Goal: Check status: Check status

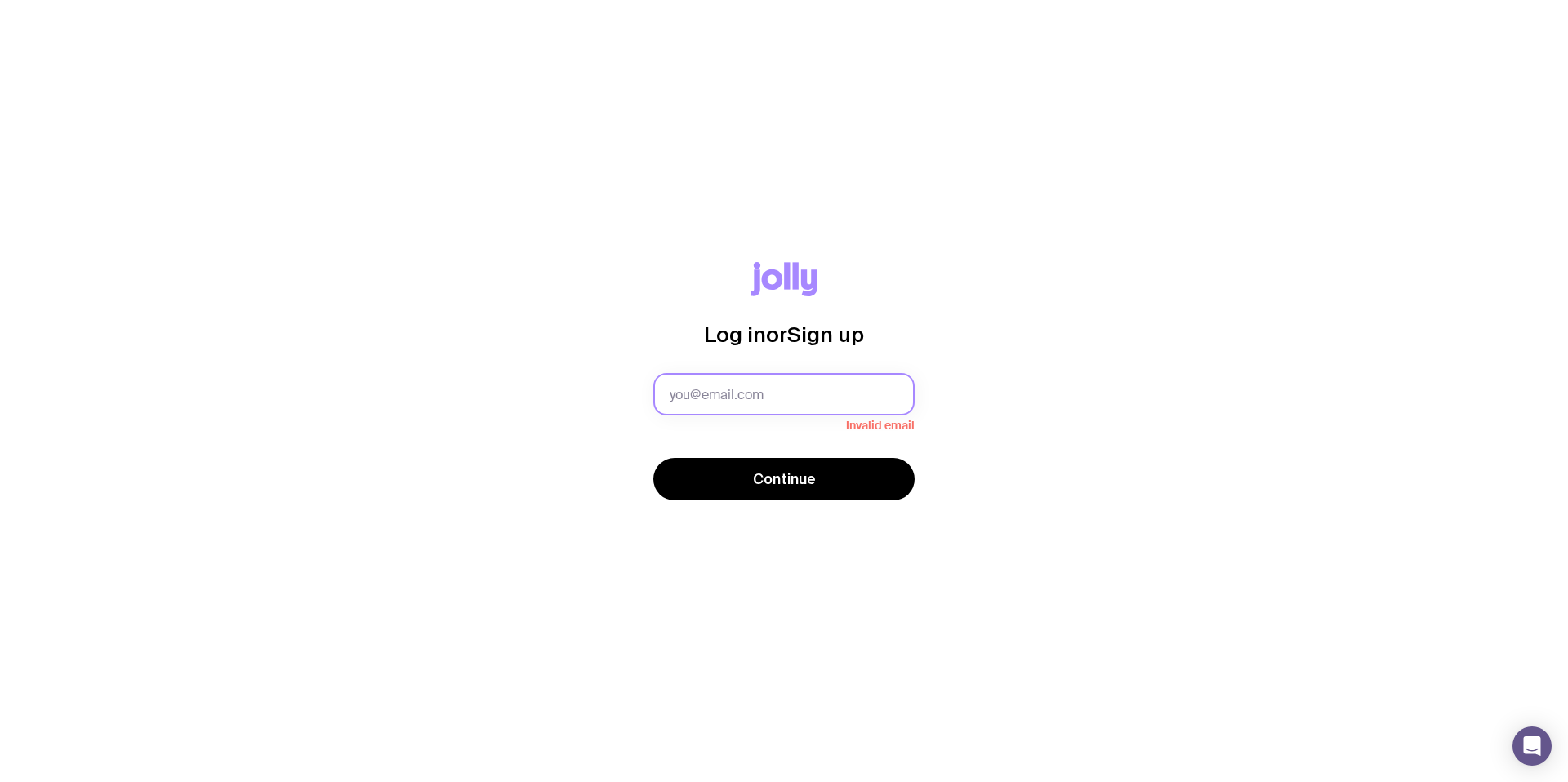
type input "[EMAIL_ADDRESS][DOMAIN_NAME]"
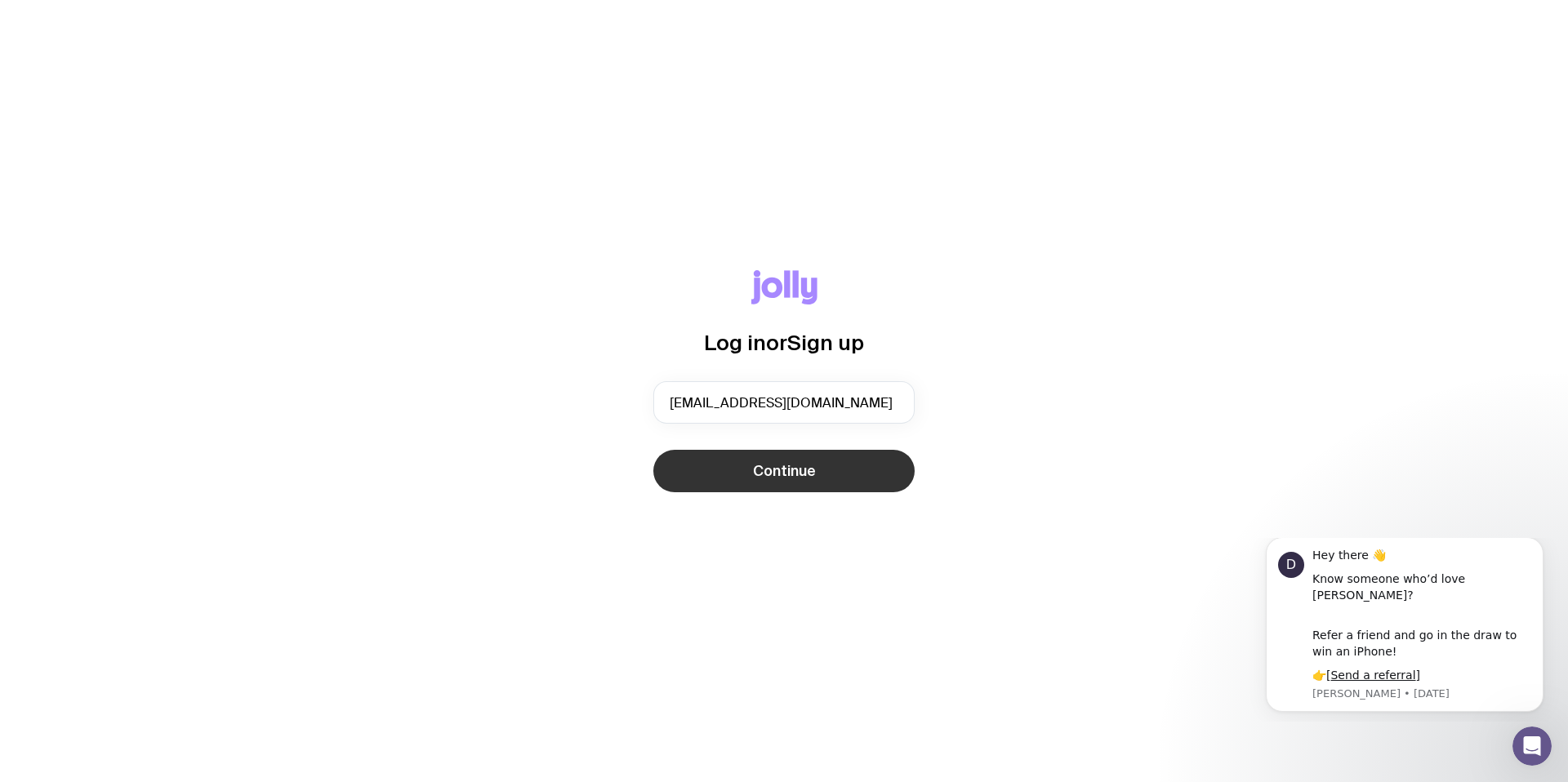
click at [880, 472] on button "Continue" at bounding box center [784, 471] width 261 height 42
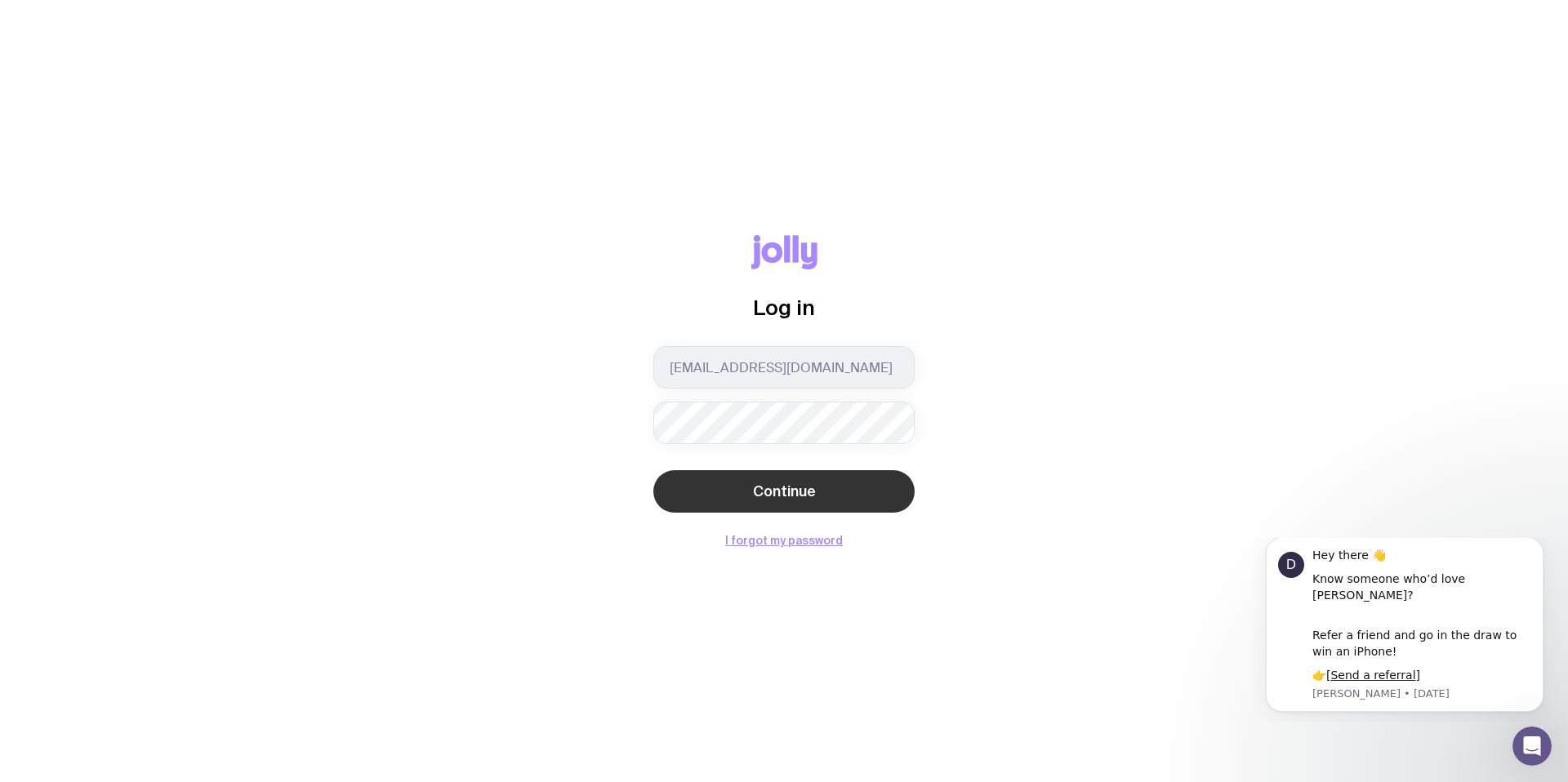
click at [868, 507] on button "Continue" at bounding box center [784, 491] width 261 height 42
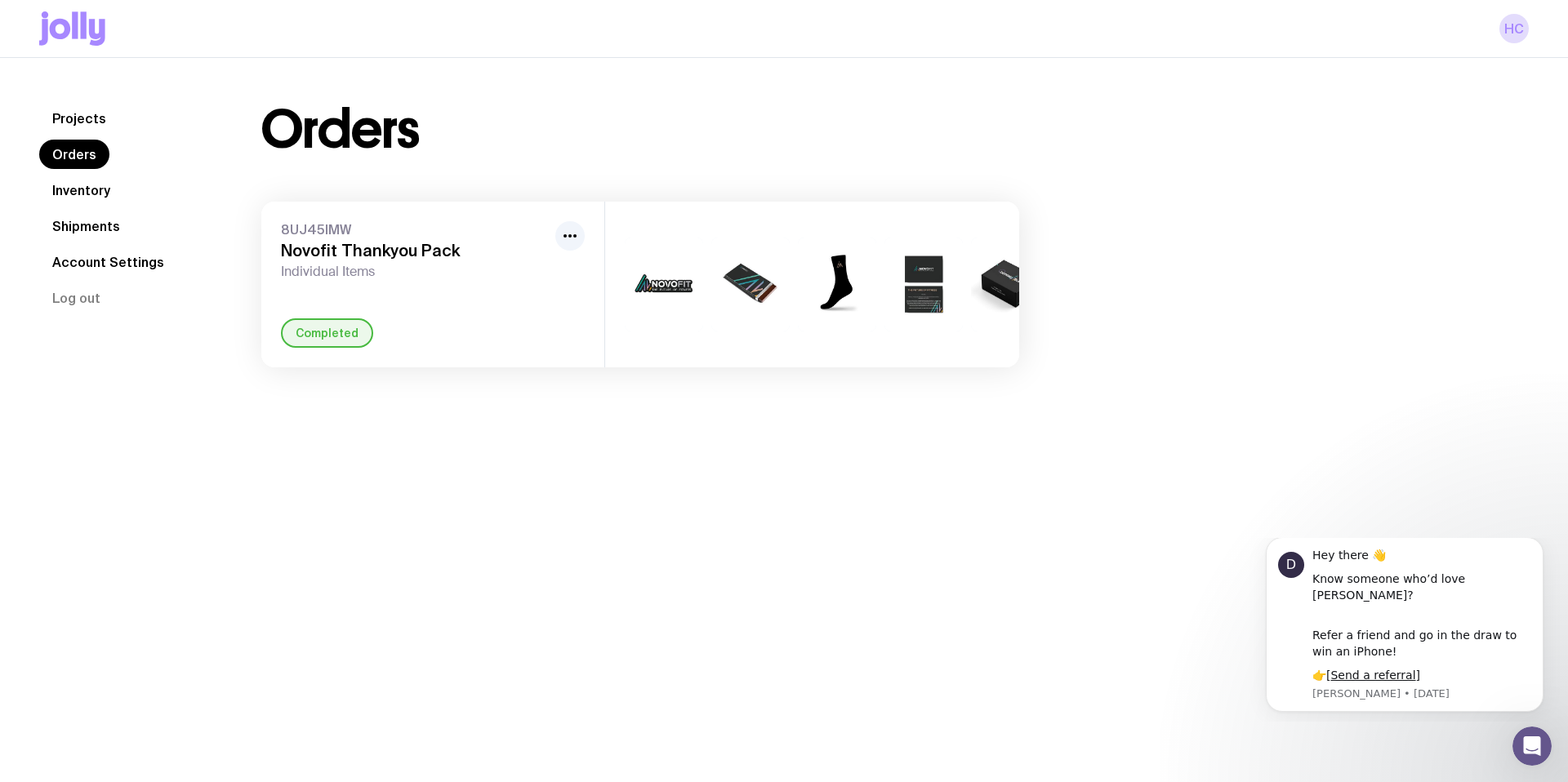
click at [82, 226] on link "Shipments" at bounding box center [86, 226] width 94 height 30
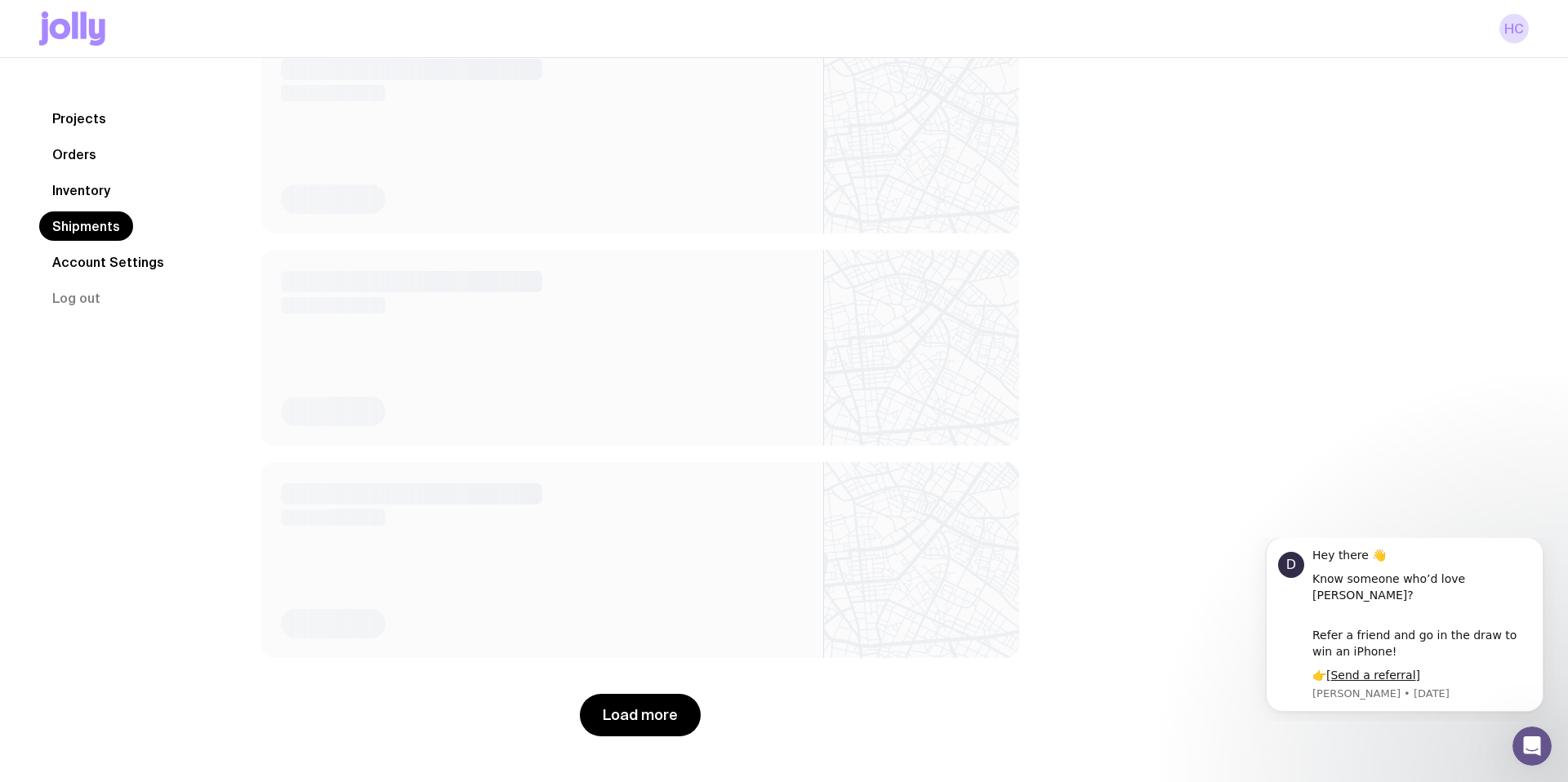
scroll to position [1438, 0]
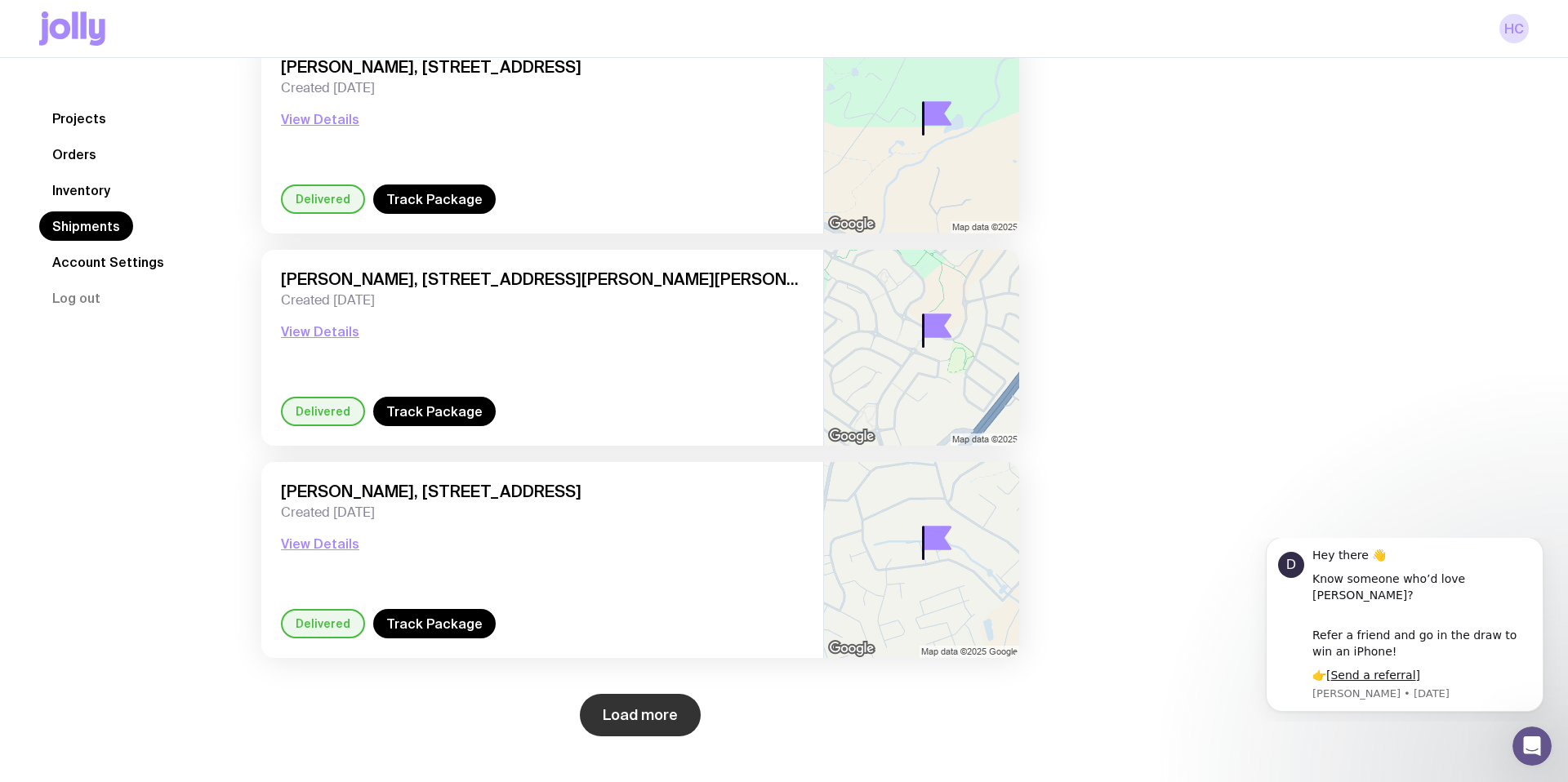
click at [625, 699] on button "Load more" at bounding box center [640, 716] width 121 height 42
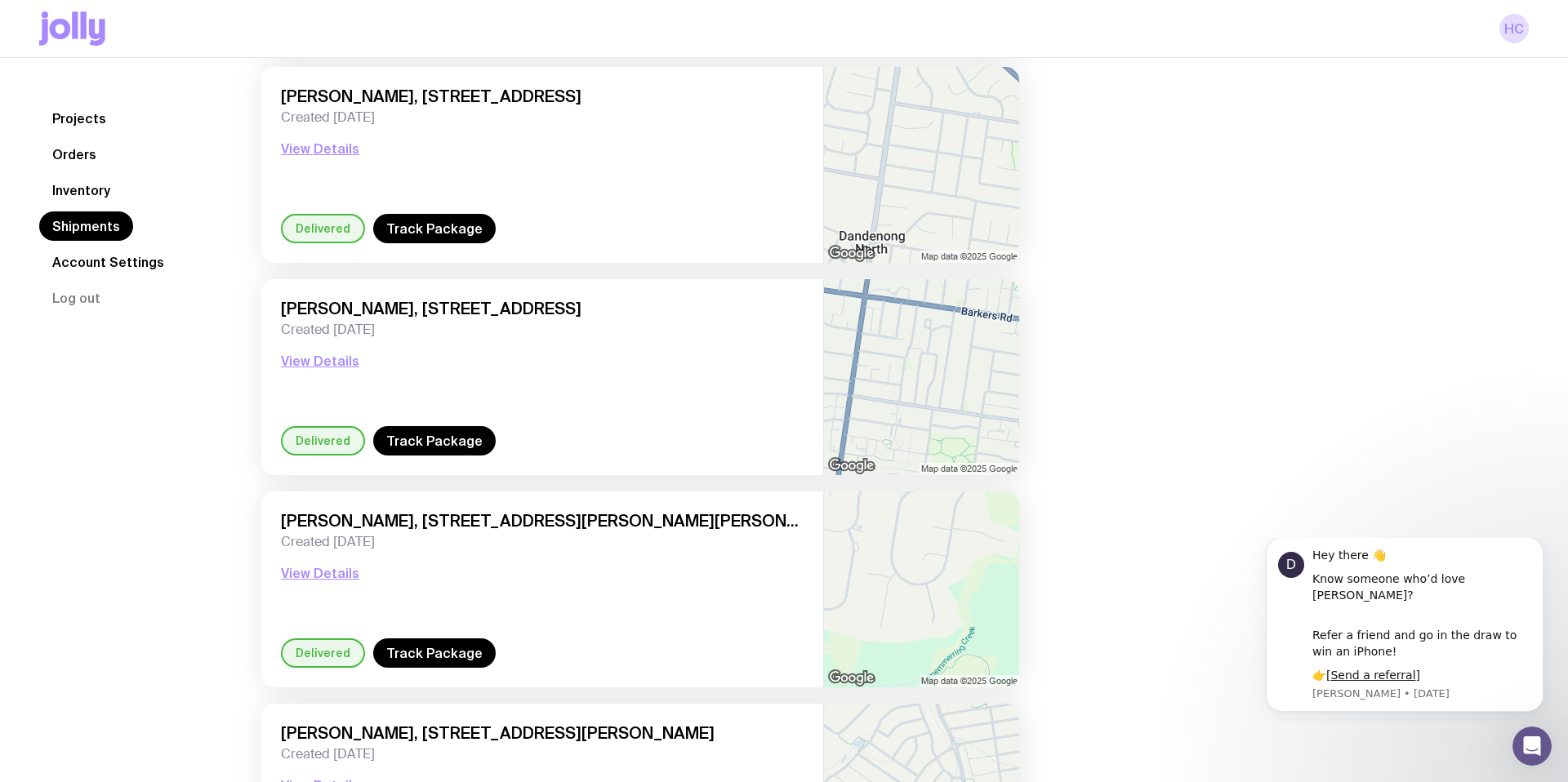
scroll to position [3986, 0]
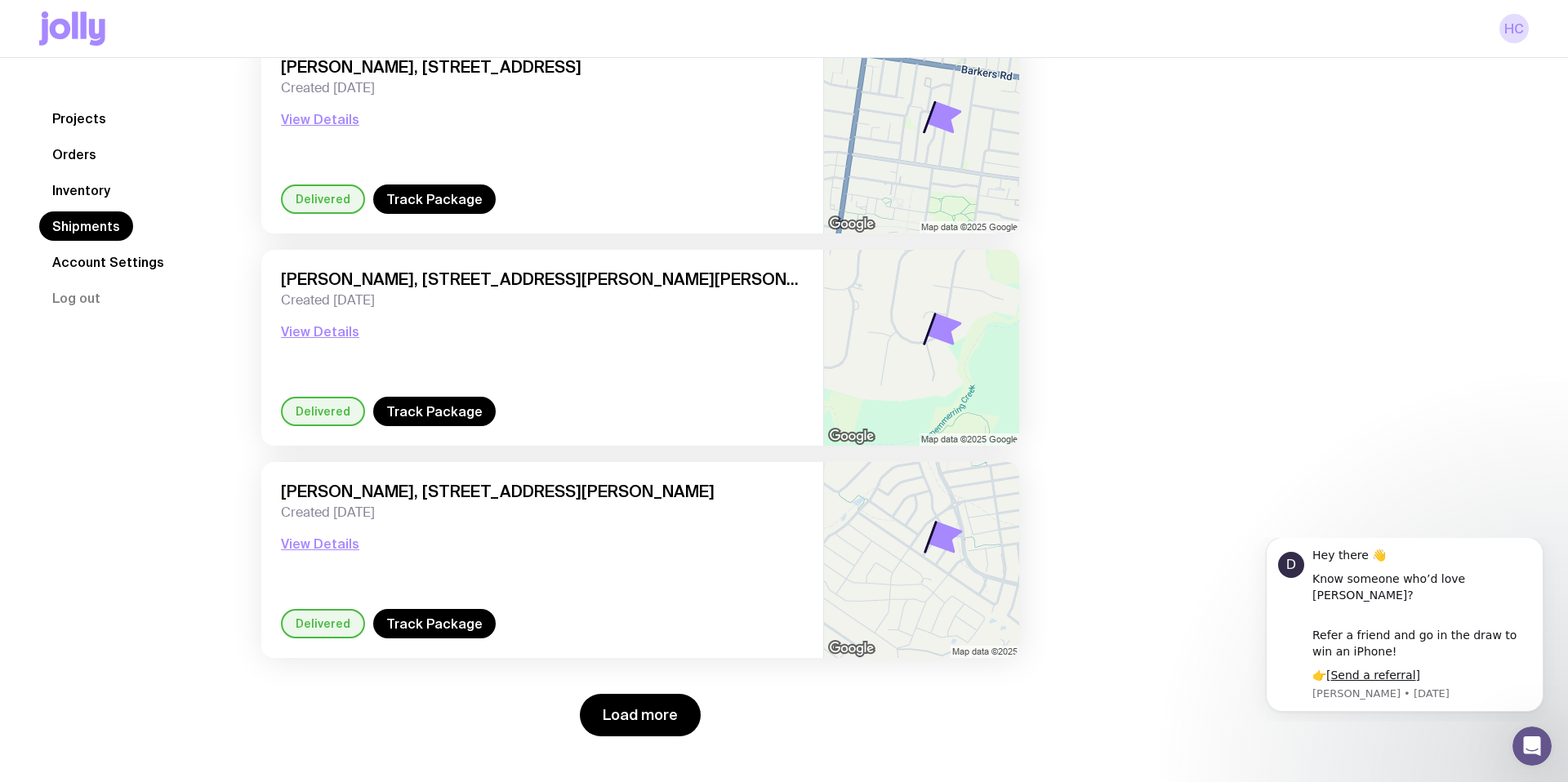
click at [599, 693] on div "Load more" at bounding box center [639, 705] width 758 height 62
click at [612, 710] on button "Load more" at bounding box center [640, 716] width 121 height 42
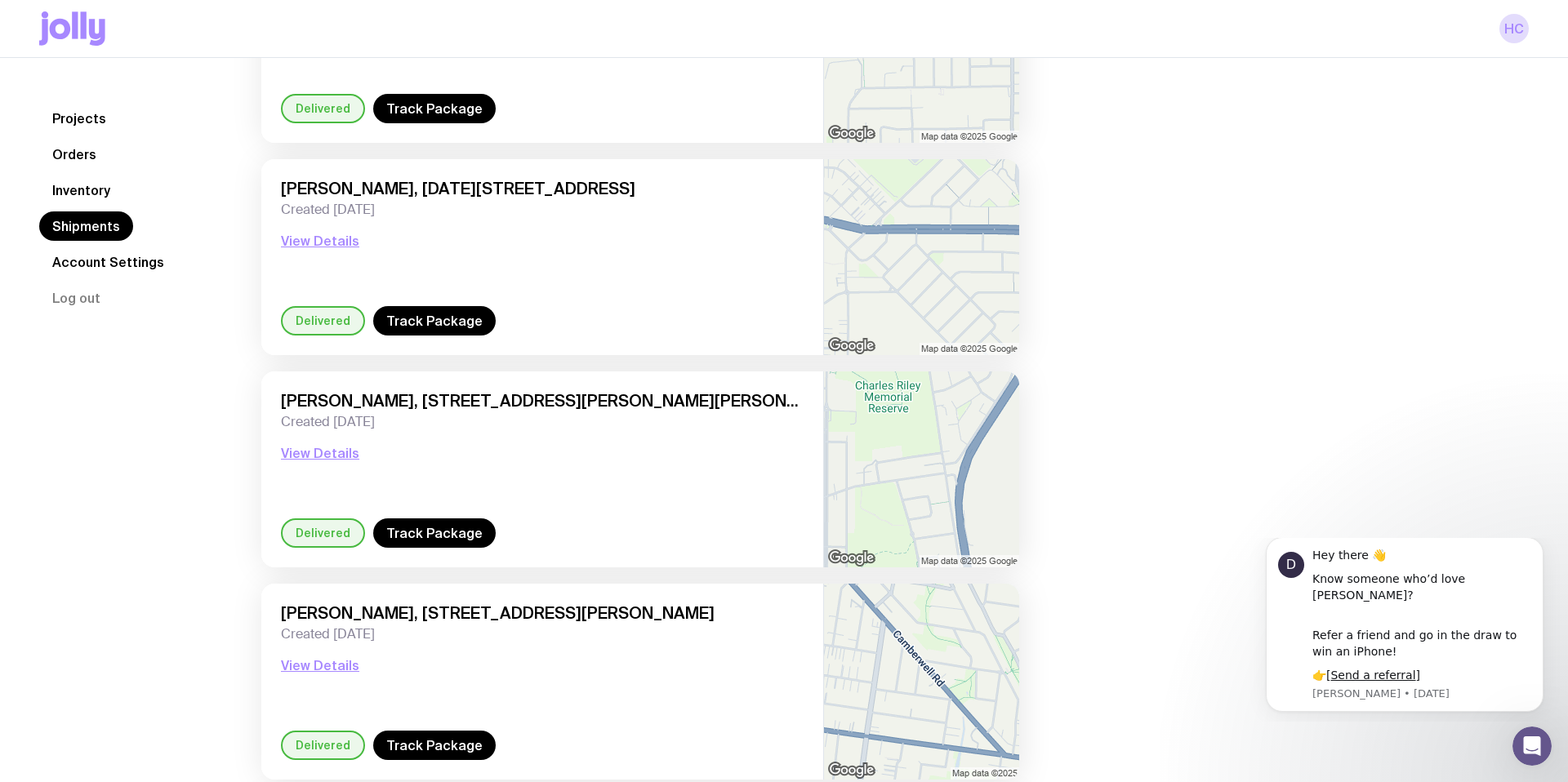
scroll to position [6533, 0]
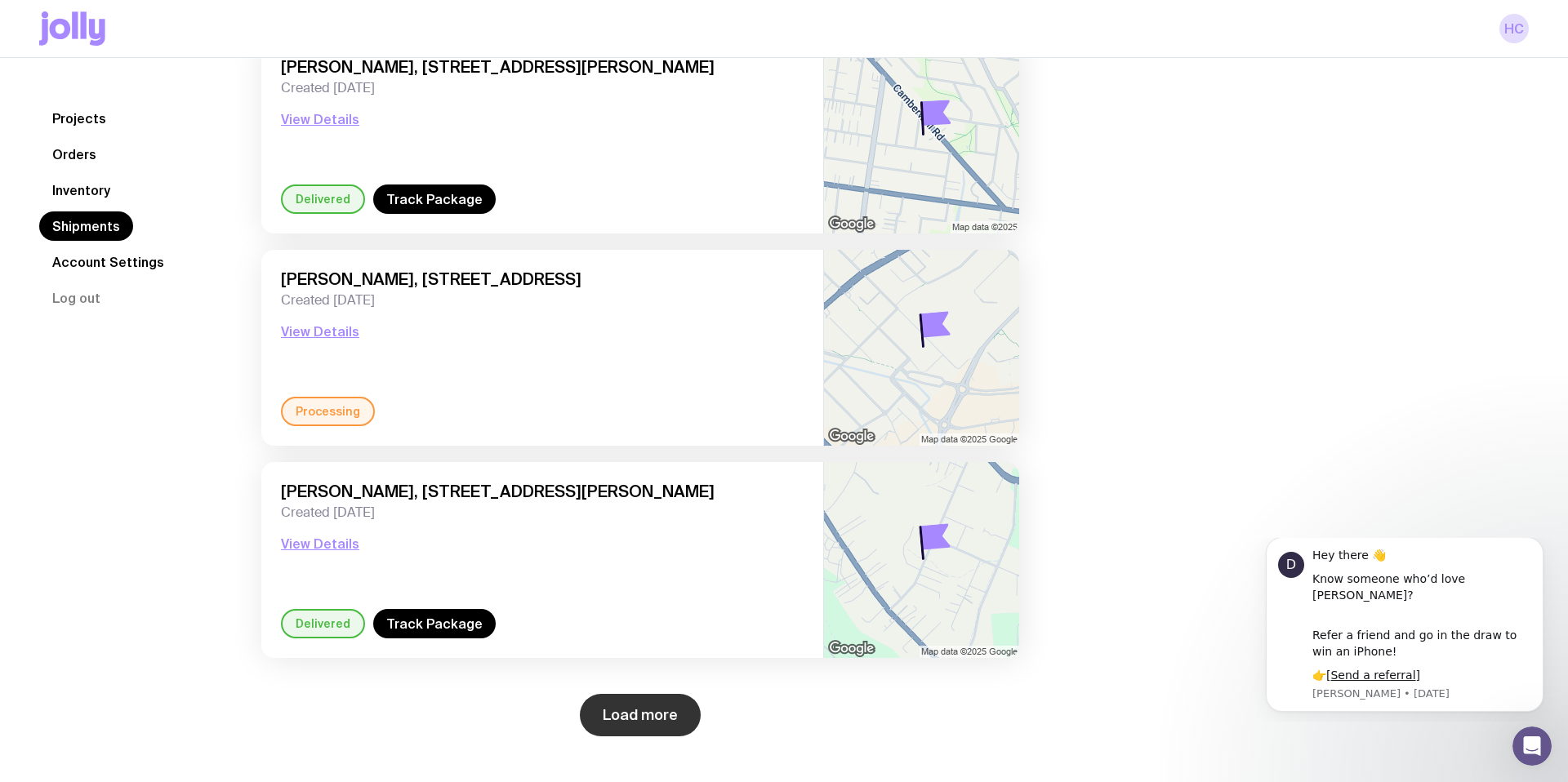
click at [625, 704] on button "Load more" at bounding box center [640, 716] width 121 height 42
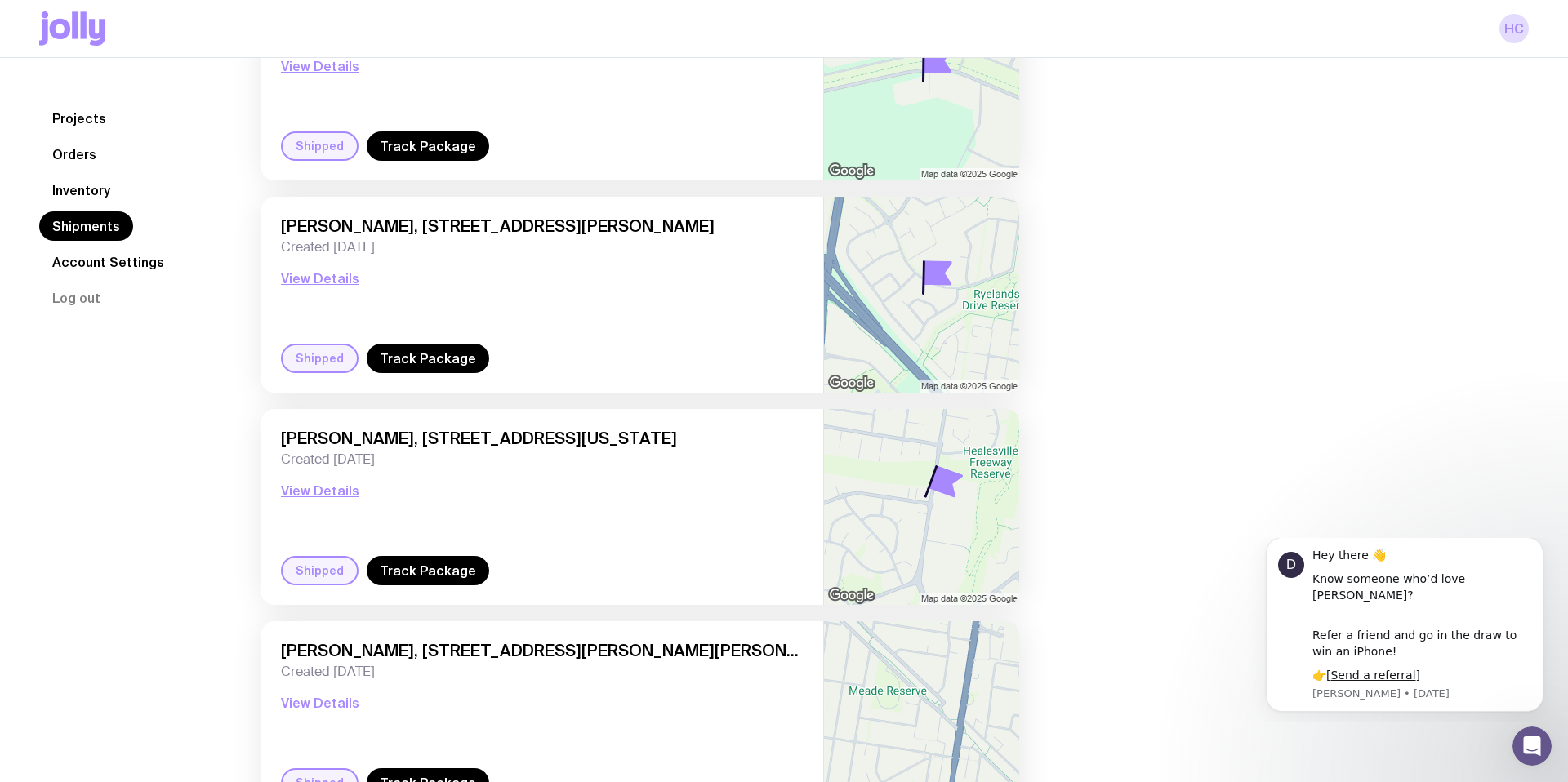
scroll to position [7428, 0]
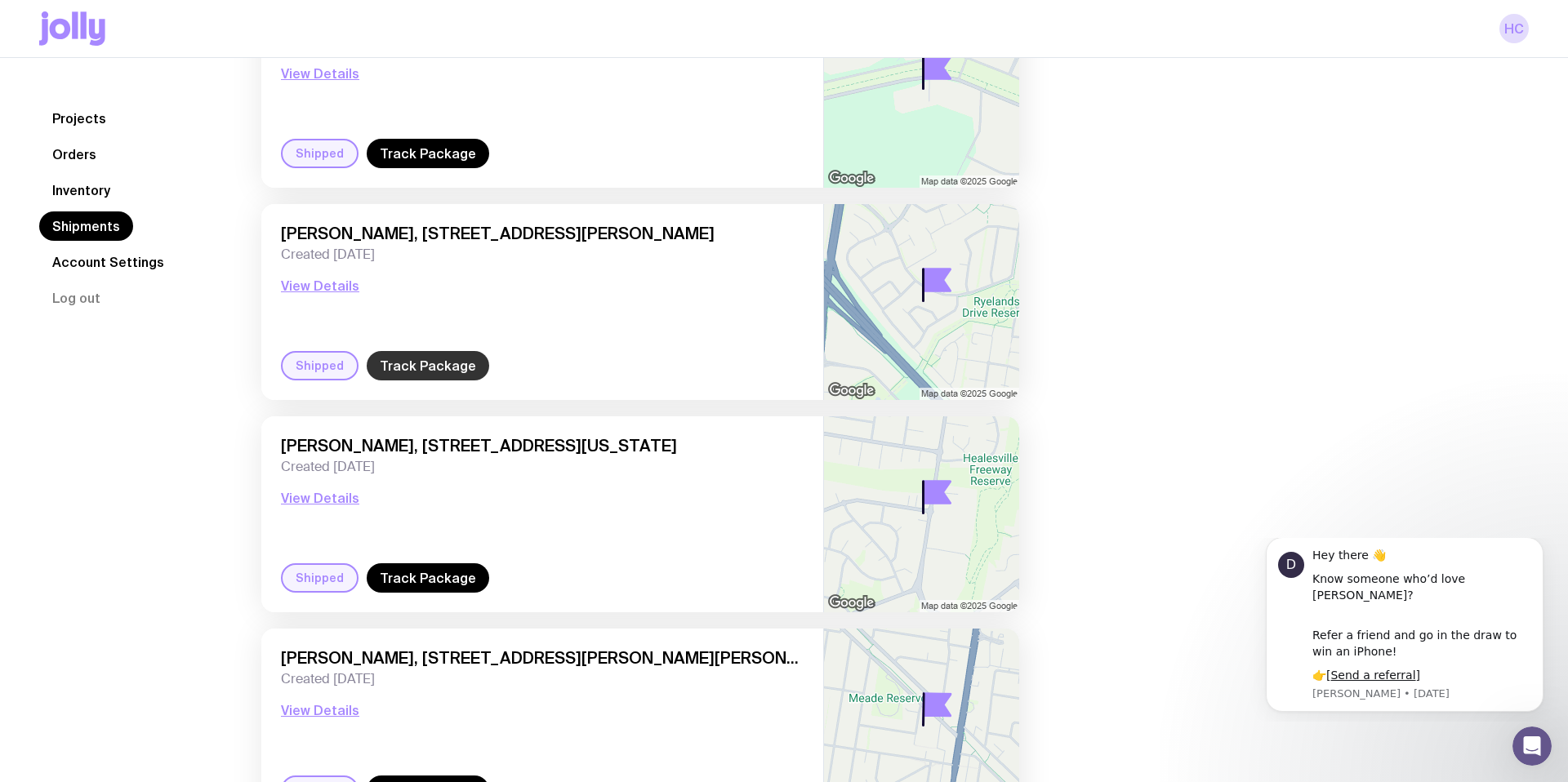
click at [411, 366] on link "Track Package" at bounding box center [428, 366] width 122 height 30
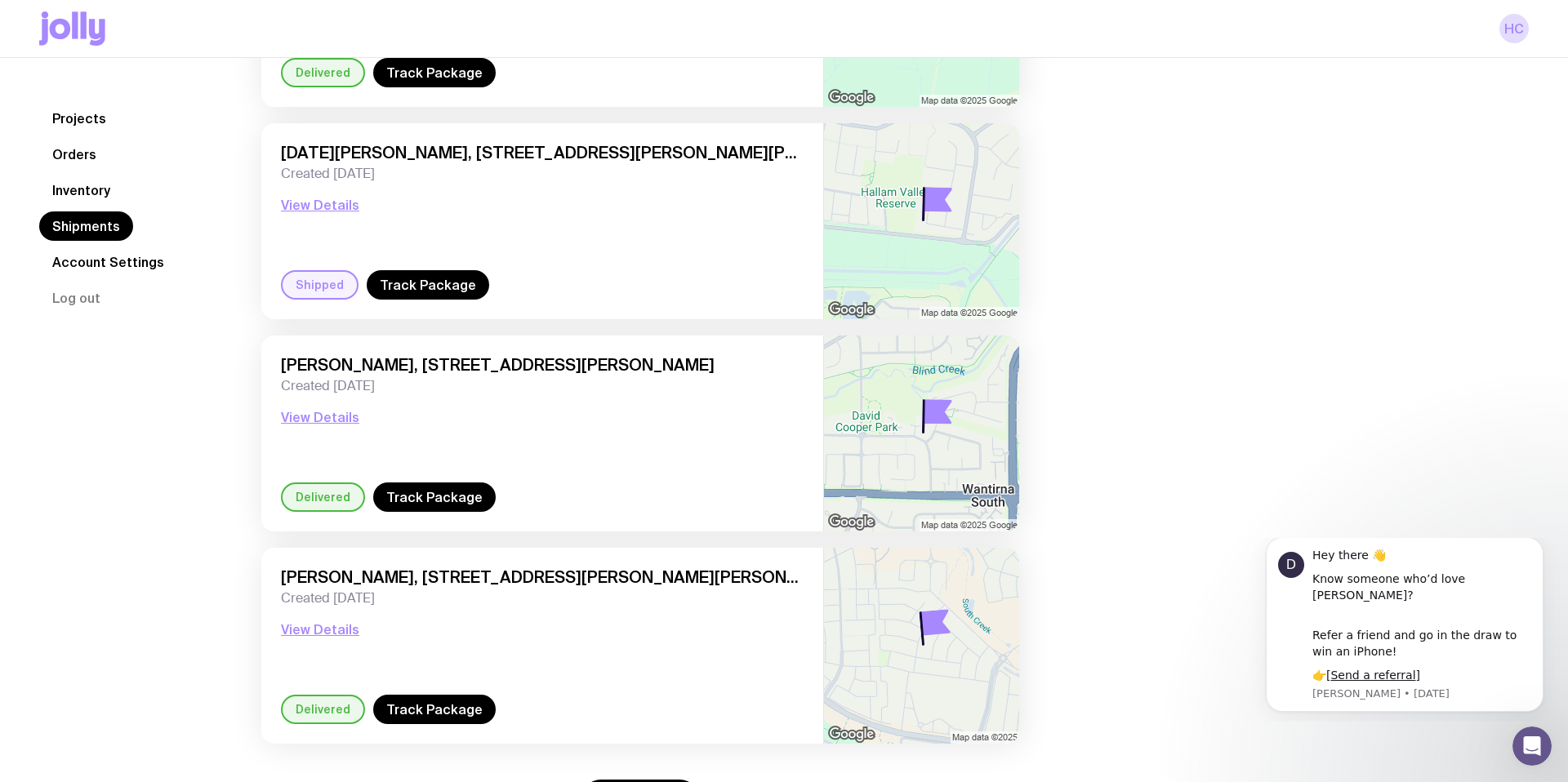
scroll to position [8989, 0]
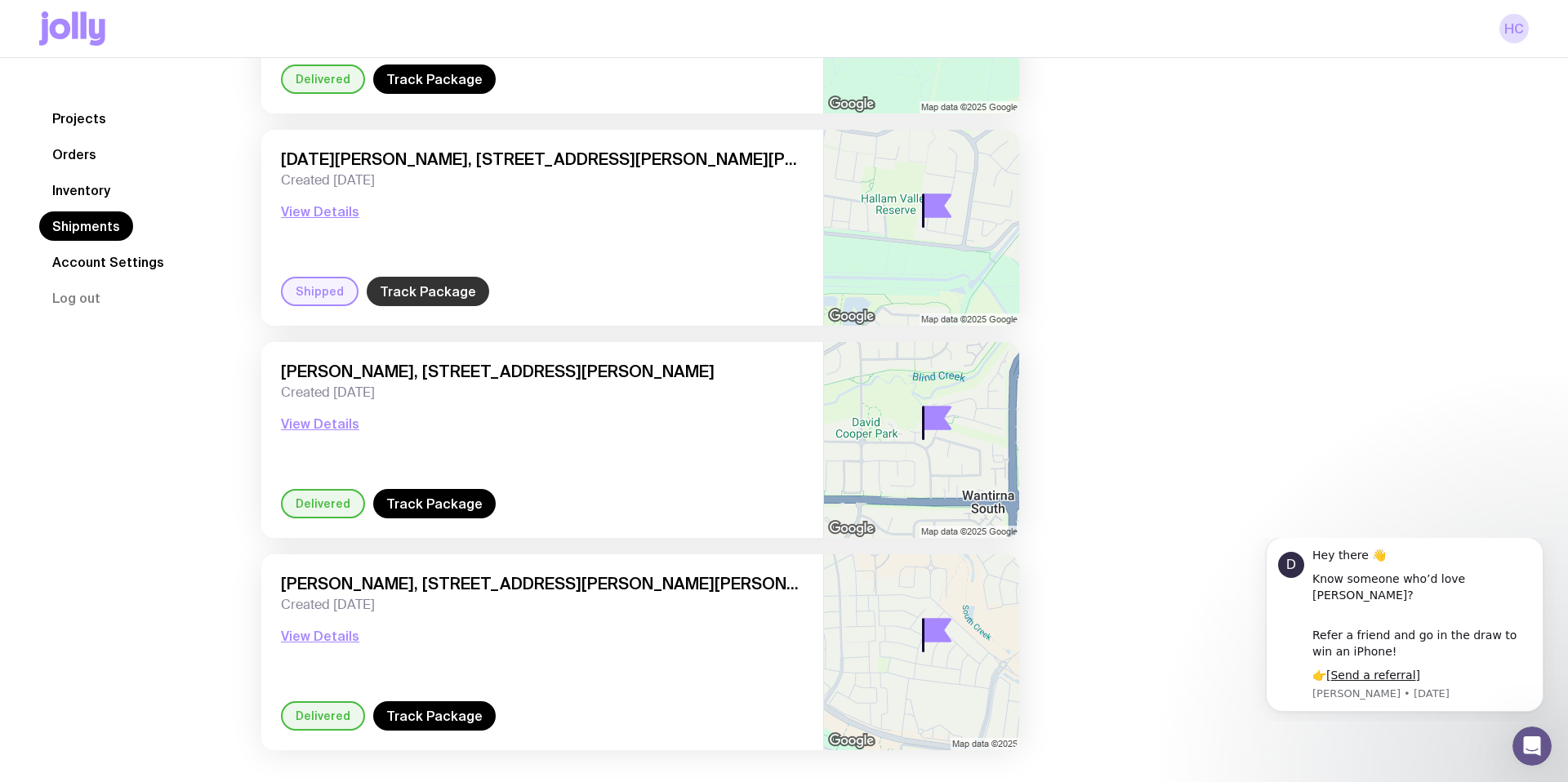
click at [407, 299] on link "Track Package" at bounding box center [428, 292] width 122 height 30
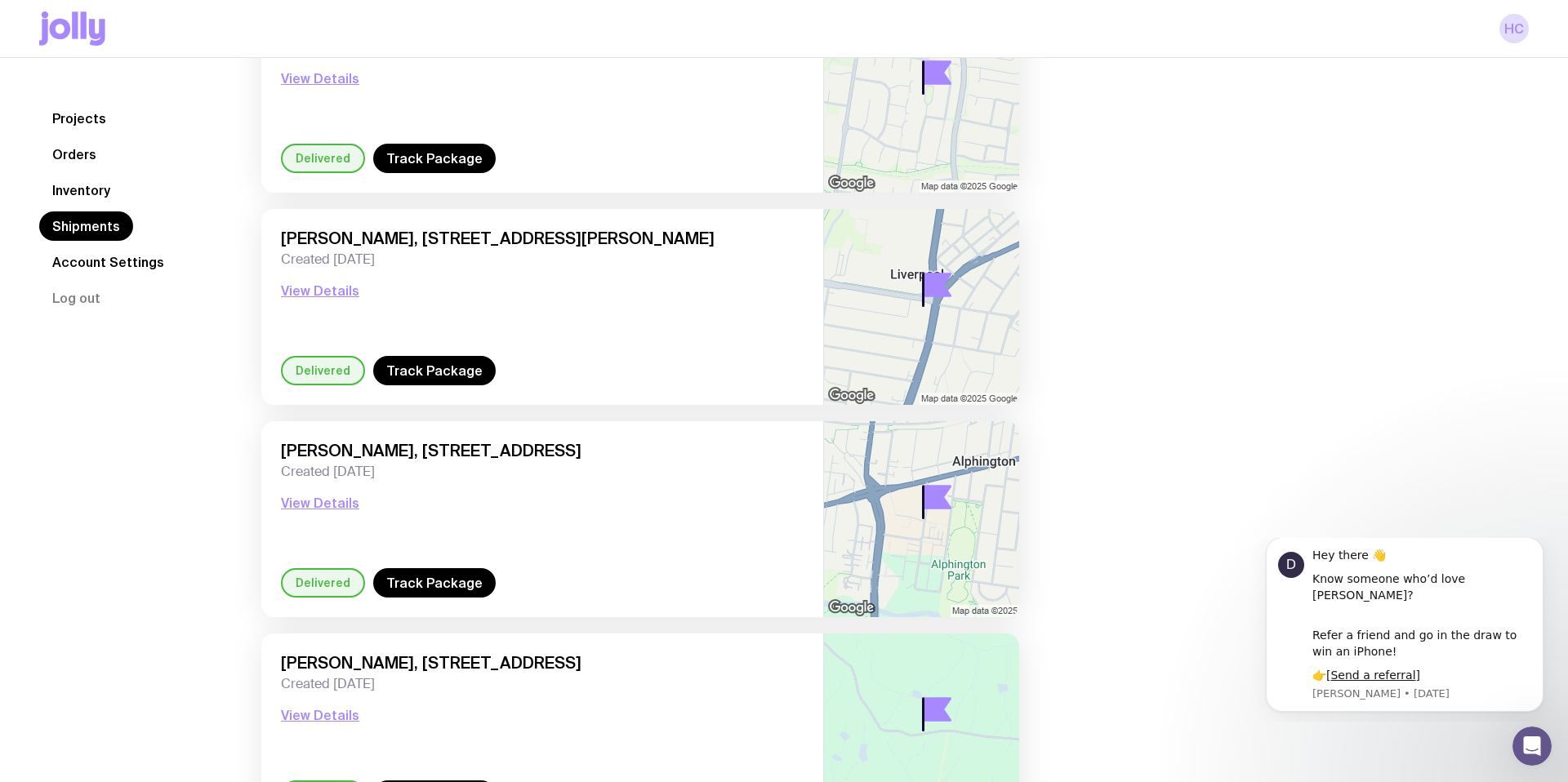
scroll to position [7262, 0]
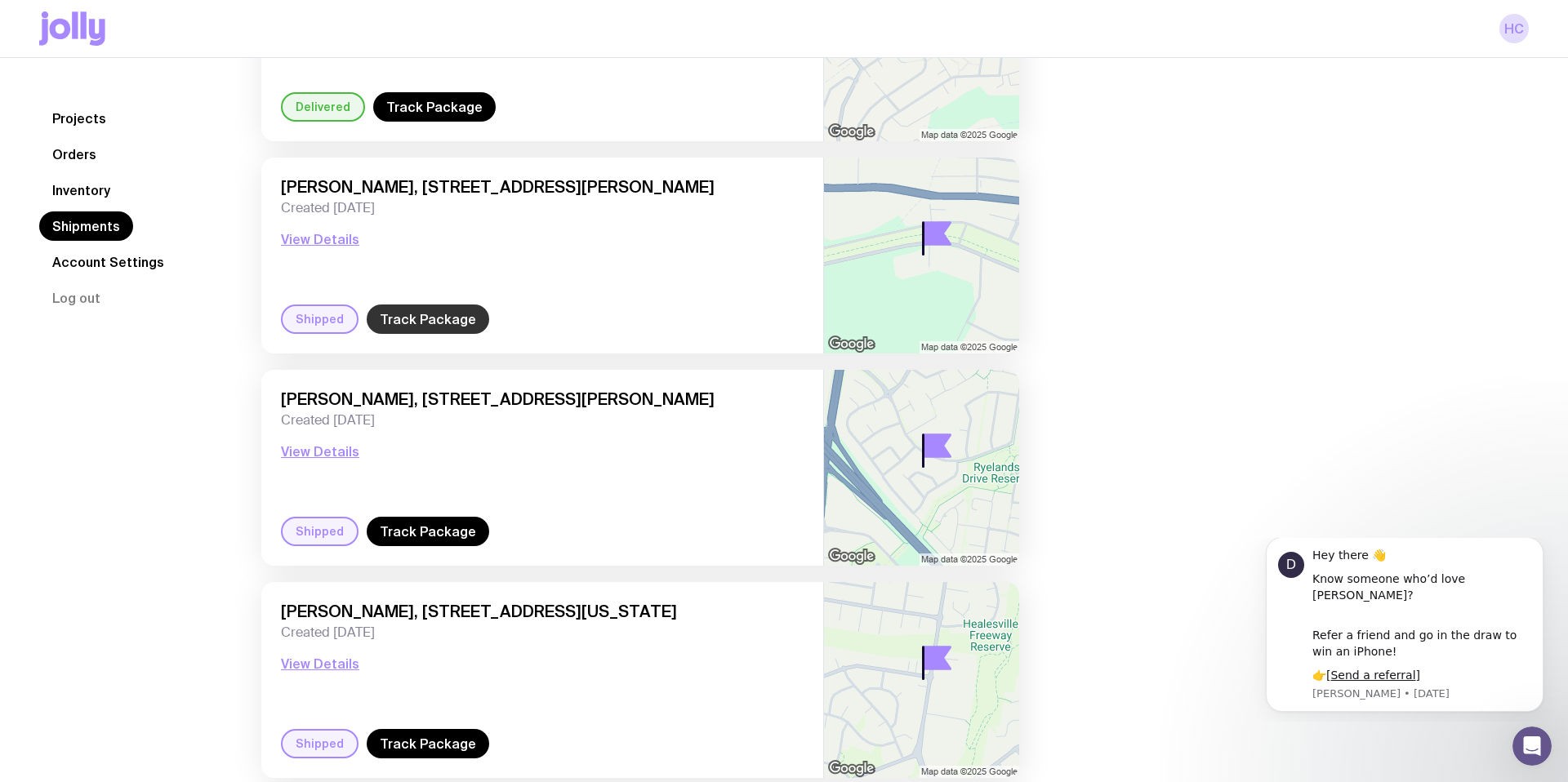
click at [446, 318] on link "Track Package" at bounding box center [428, 319] width 122 height 30
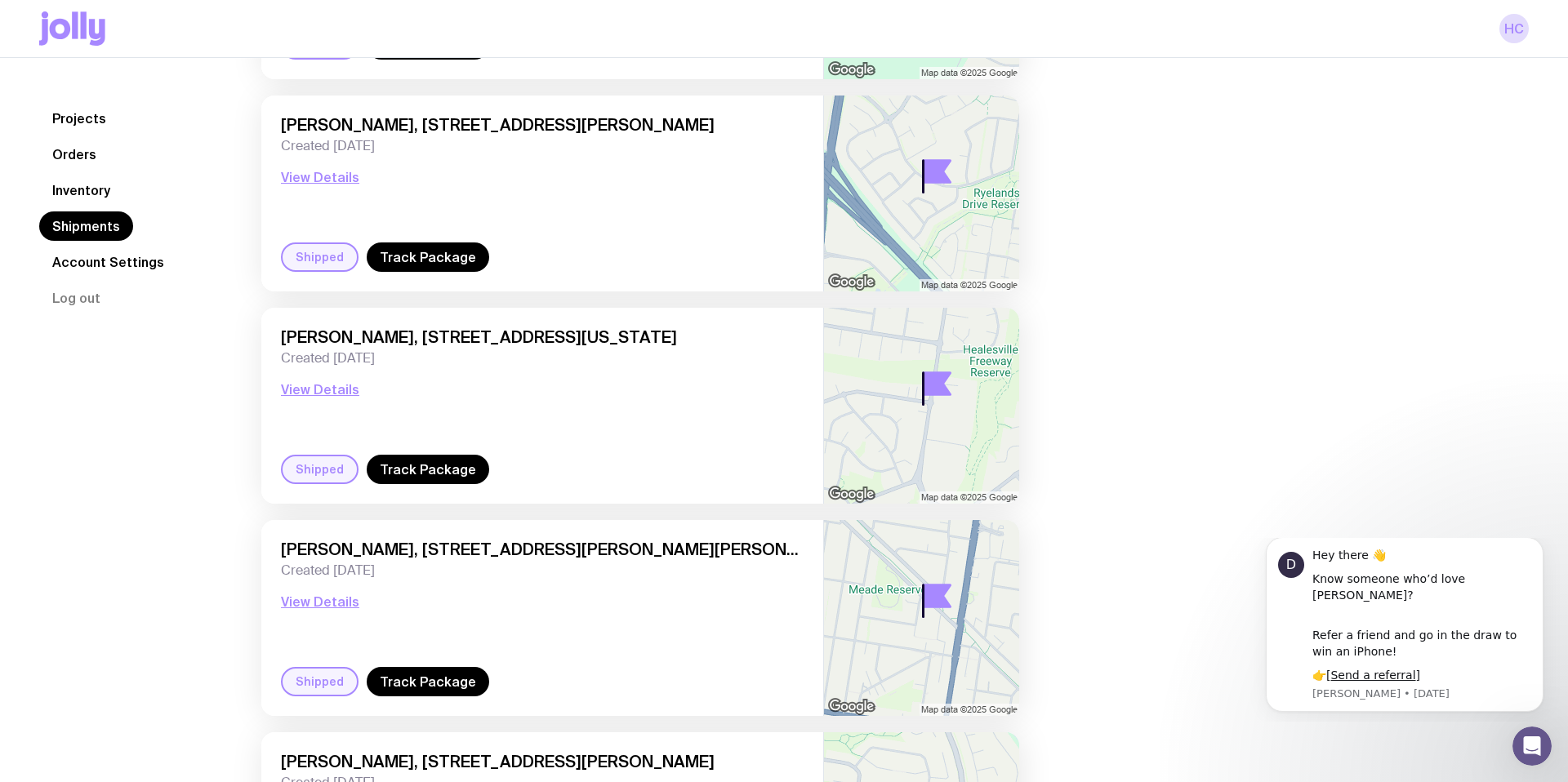
scroll to position [7552, 0]
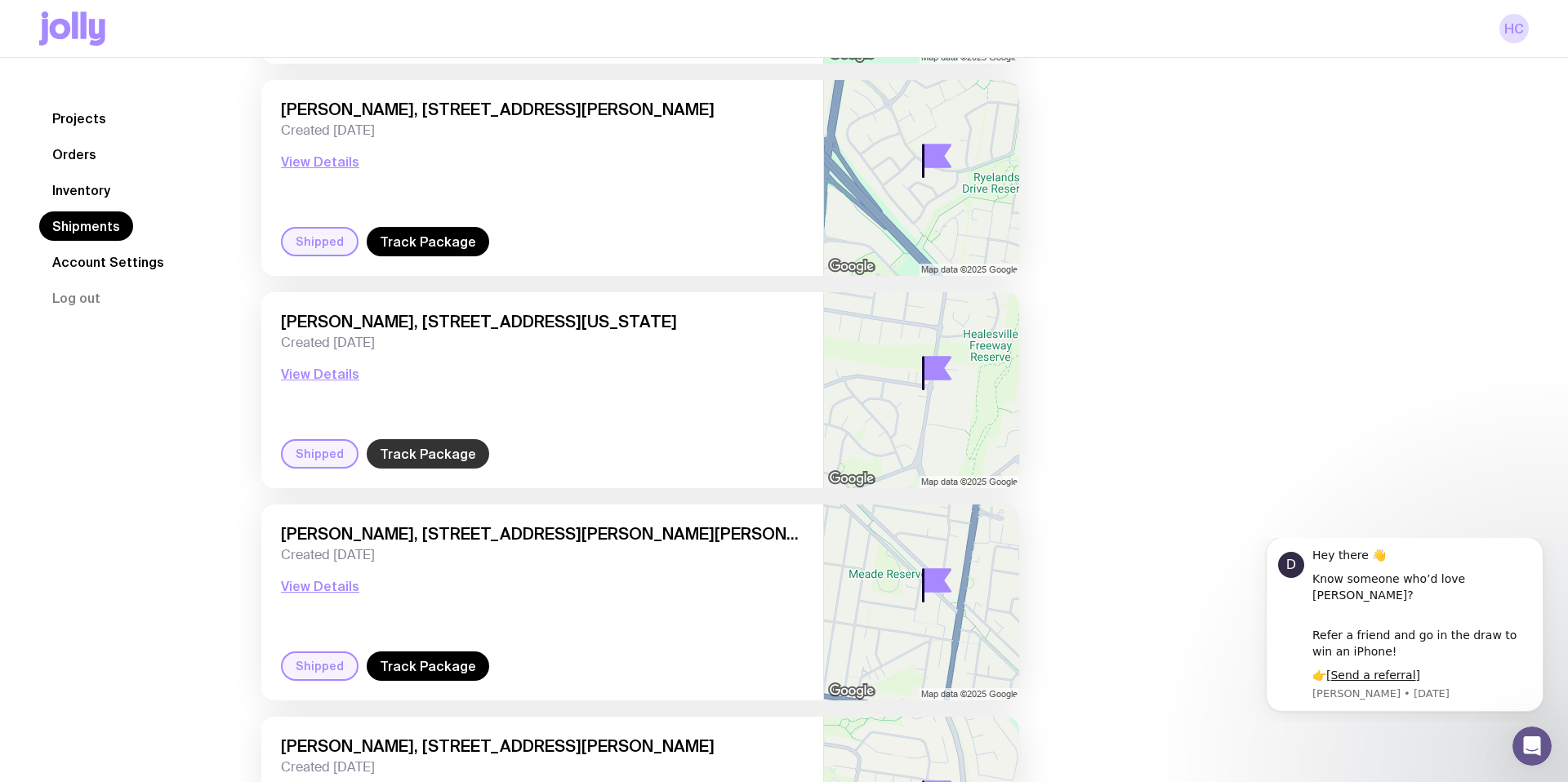
click at [446, 456] on link "Track Package" at bounding box center [428, 454] width 122 height 30
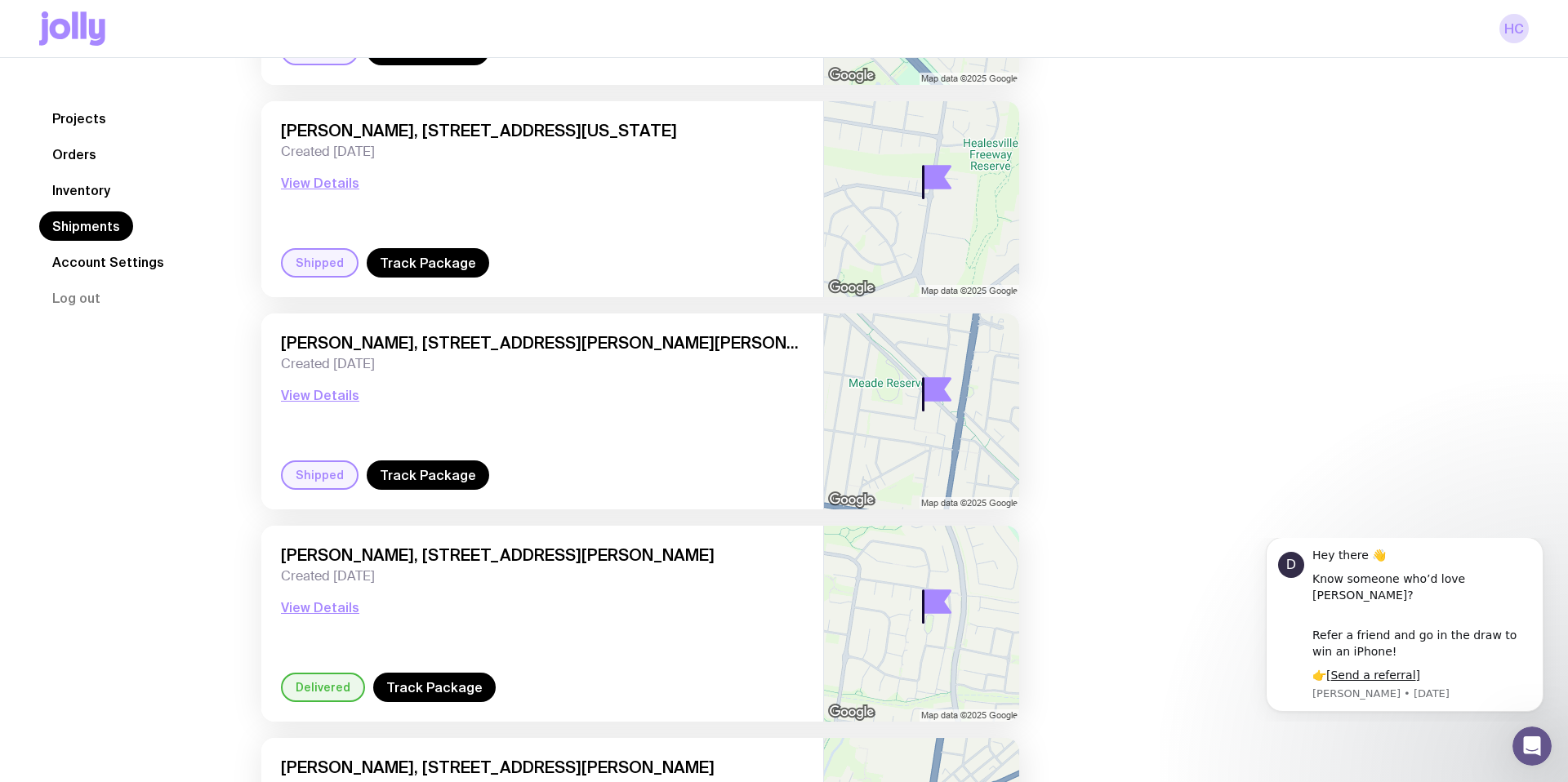
scroll to position [7756, 0]
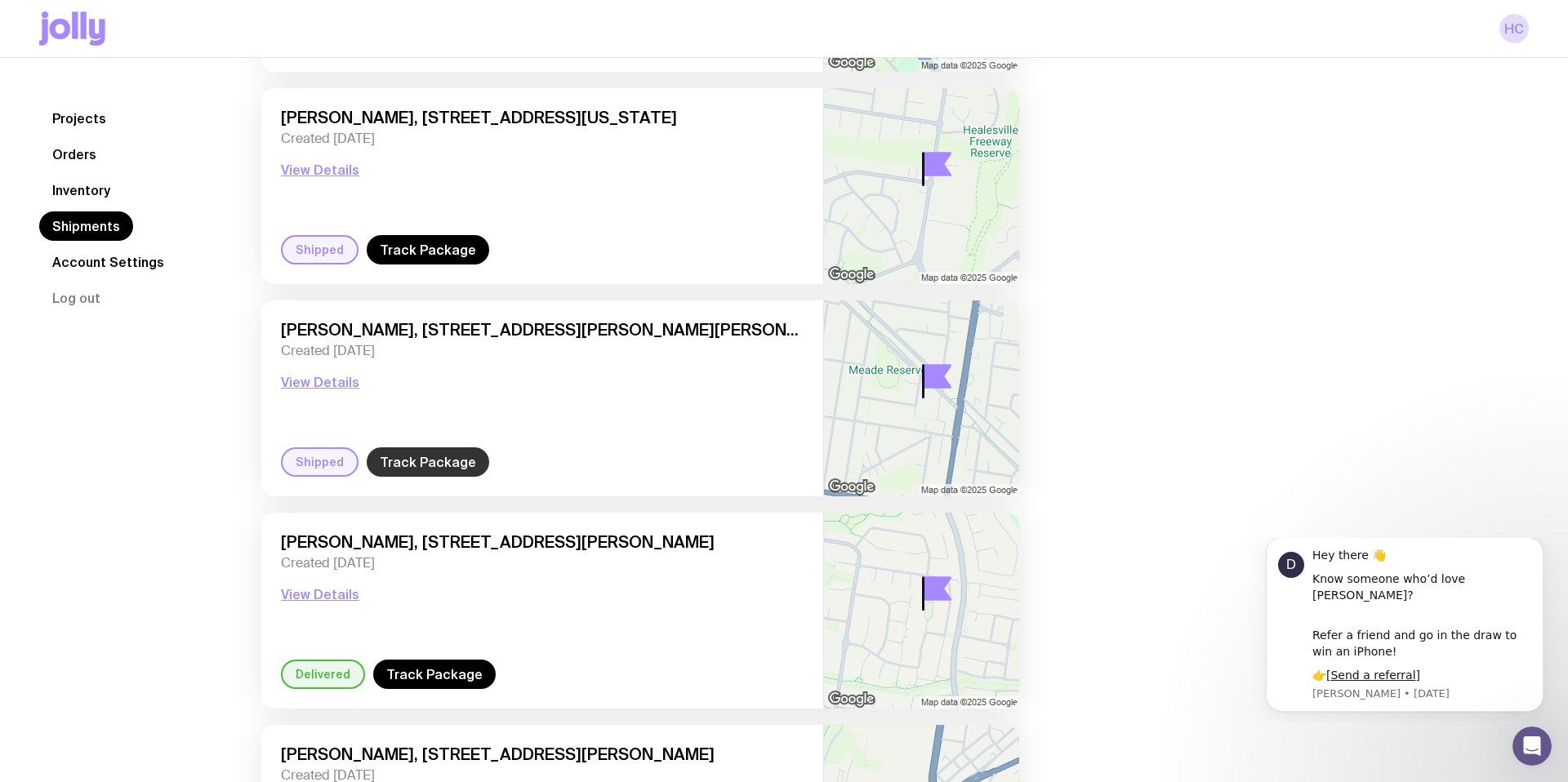
click at [442, 469] on link "Track Package" at bounding box center [428, 462] width 122 height 30
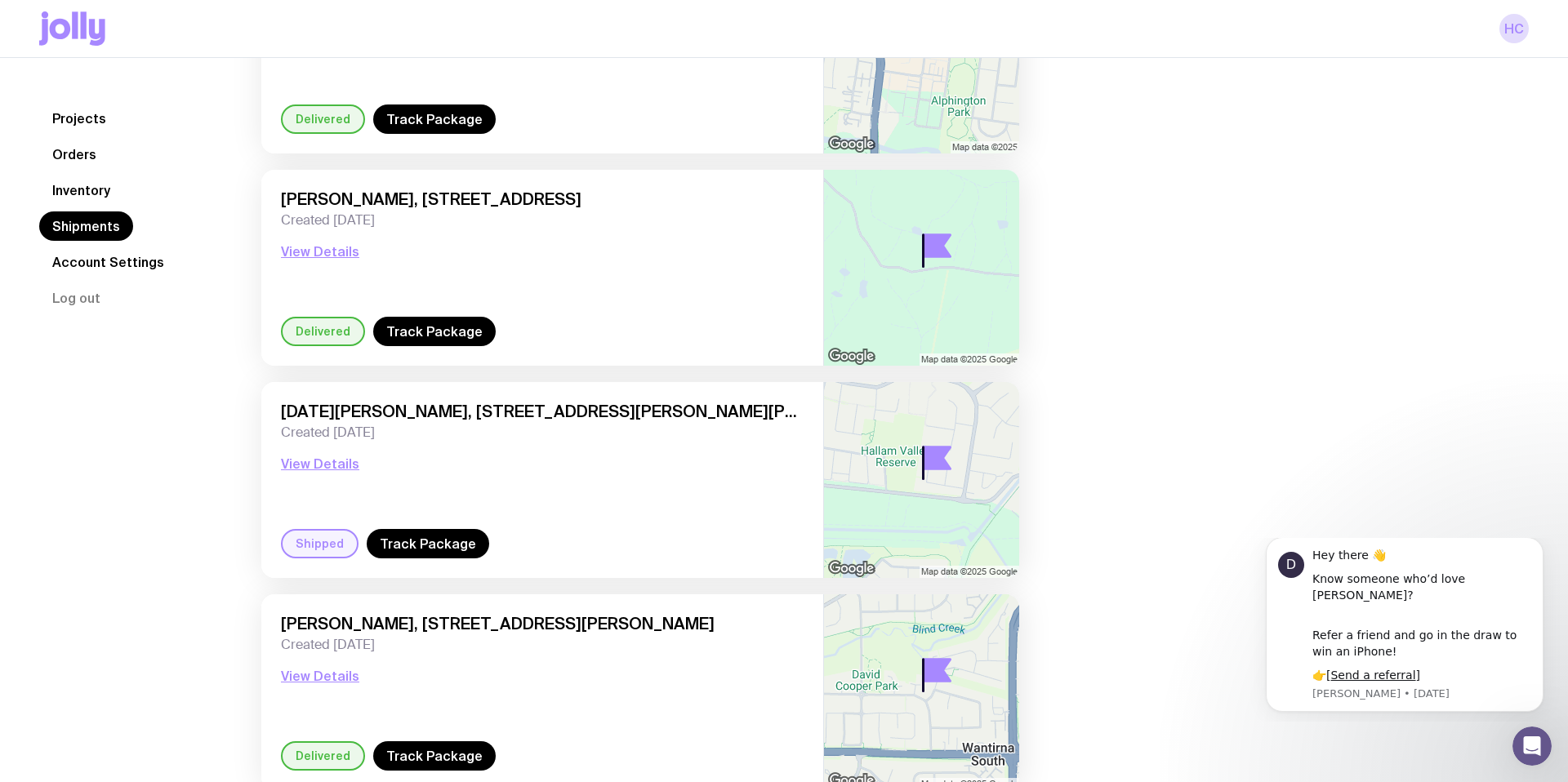
scroll to position [8913, 0]
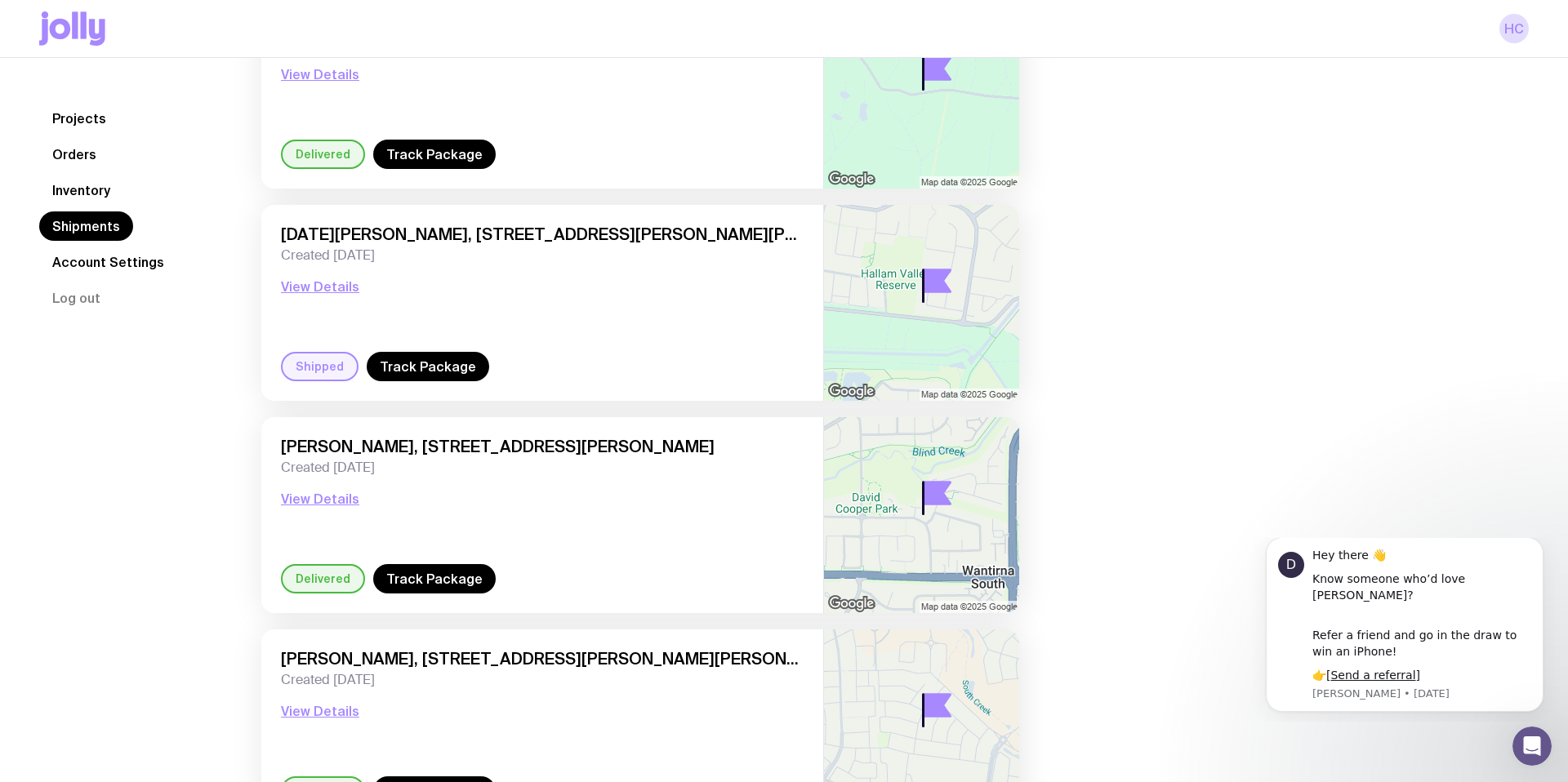
click at [444, 382] on div "[DATE][PERSON_NAME], [STREET_ADDRESS][PERSON_NAME][PERSON_NAME] Created [DATE] …" at bounding box center [542, 303] width 562 height 196
click at [421, 358] on link "Track Package" at bounding box center [428, 366] width 122 height 30
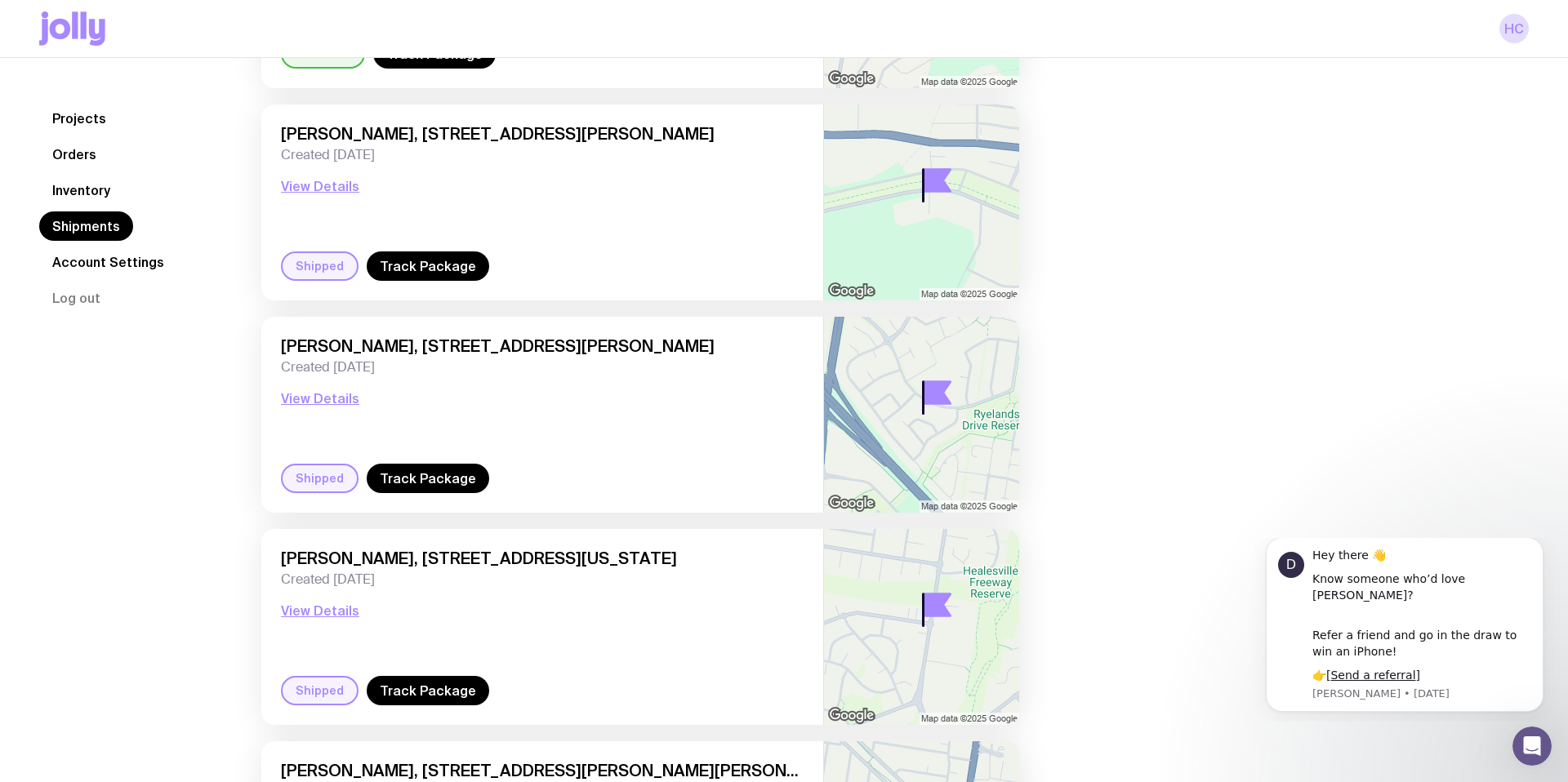
scroll to position [7307, 0]
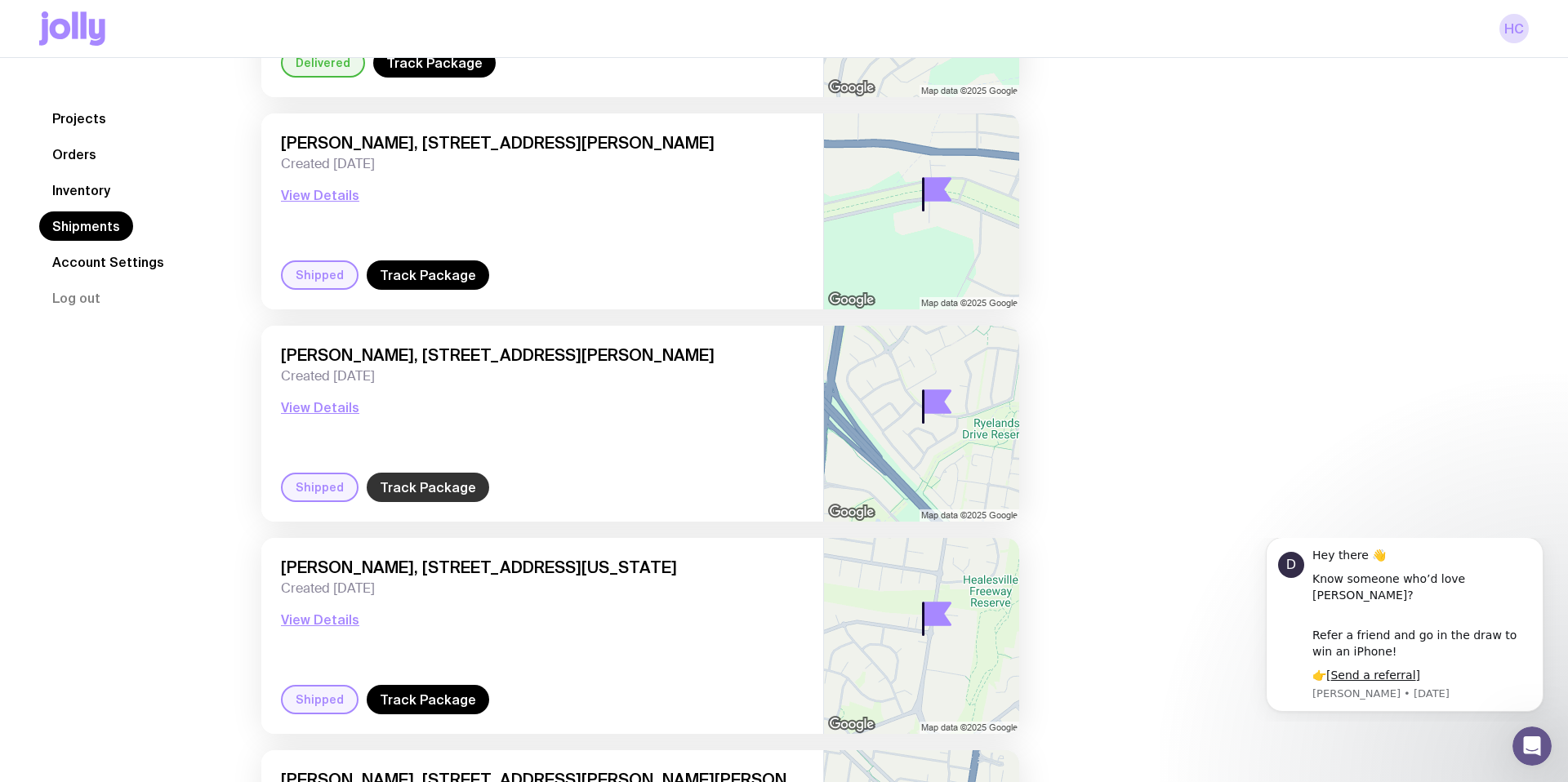
click at [420, 496] on link "Track Package" at bounding box center [428, 487] width 122 height 30
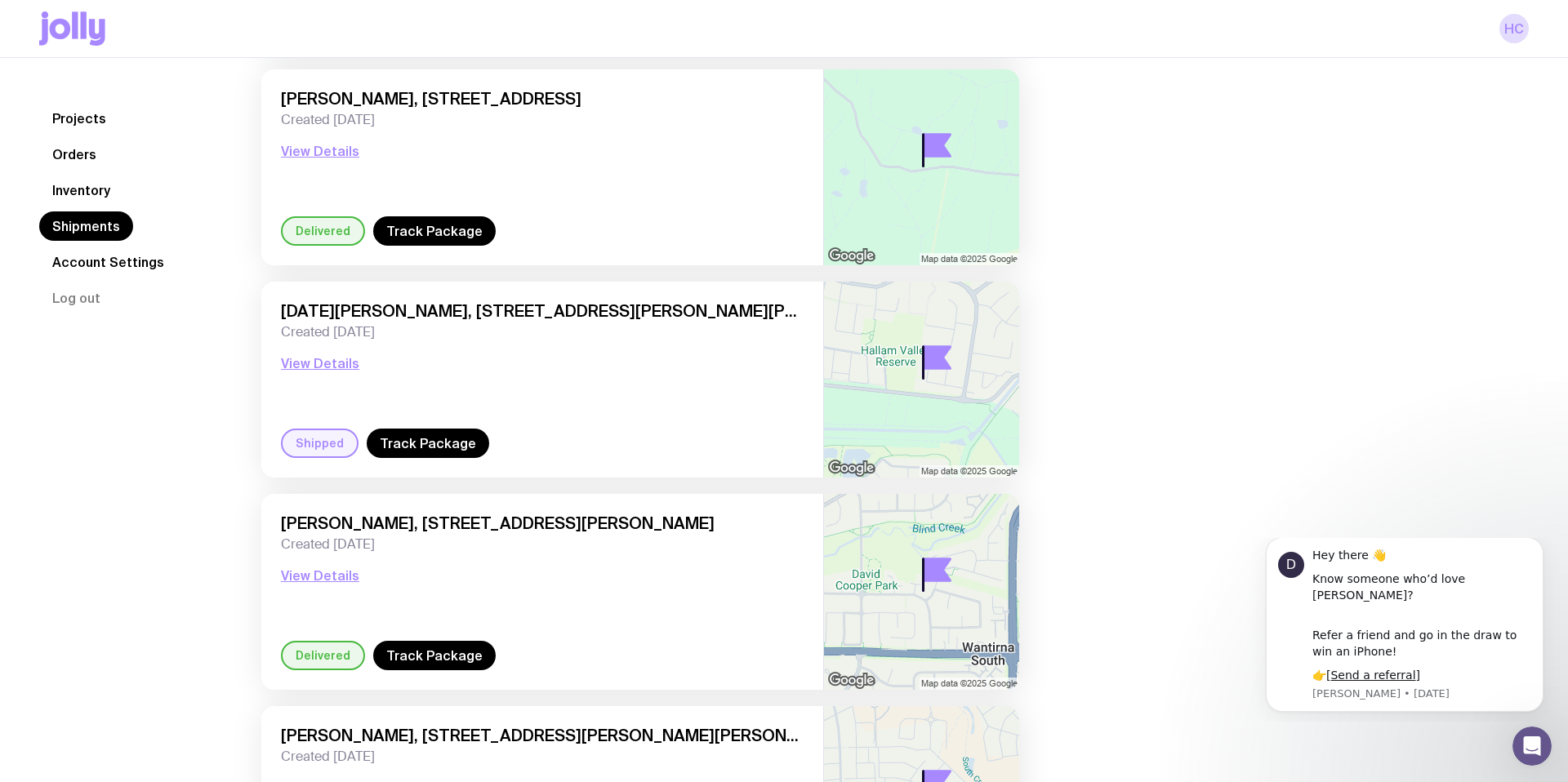
scroll to position [9081, 0]
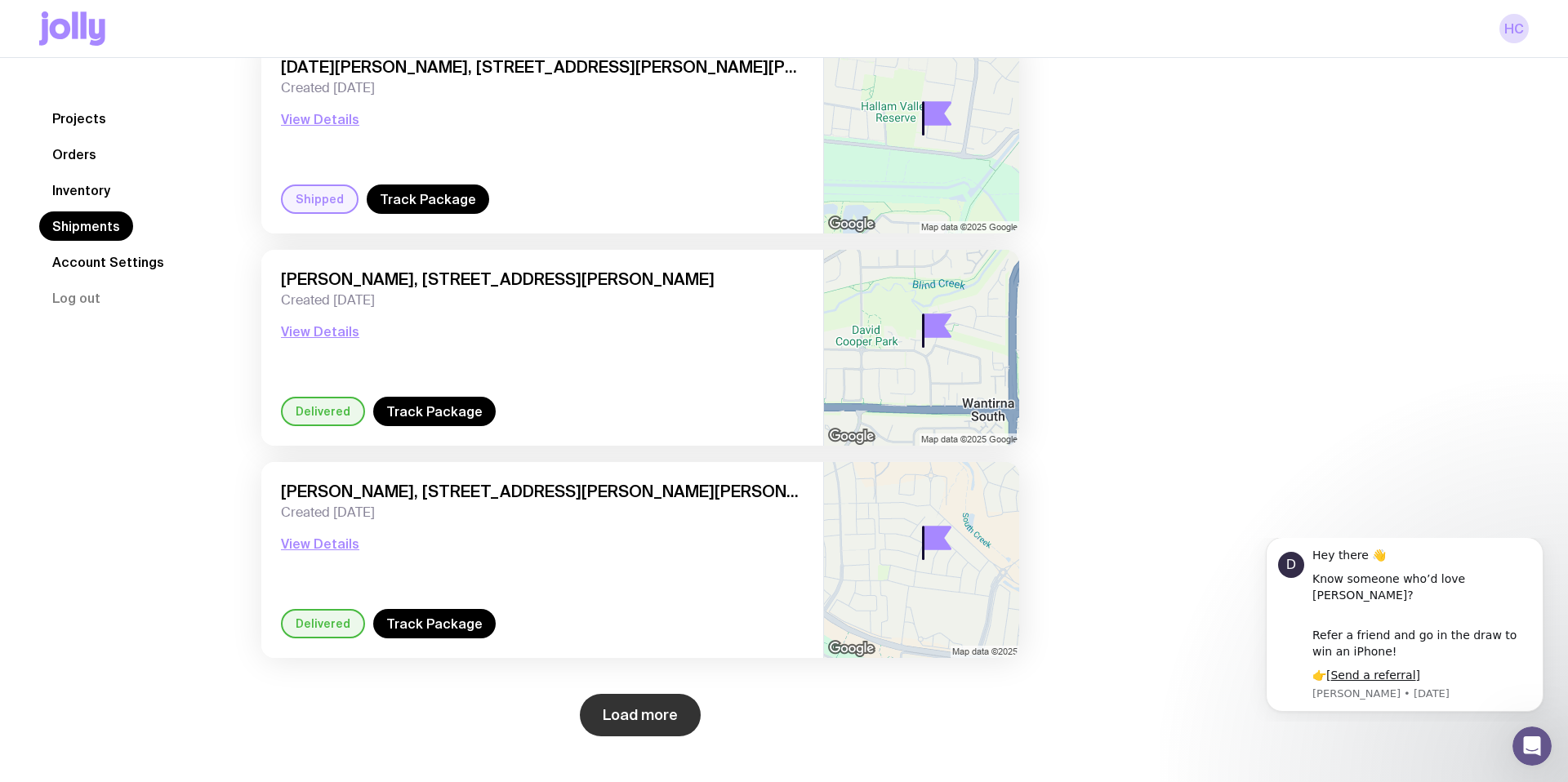
click at [646, 721] on button "Load more" at bounding box center [640, 716] width 121 height 42
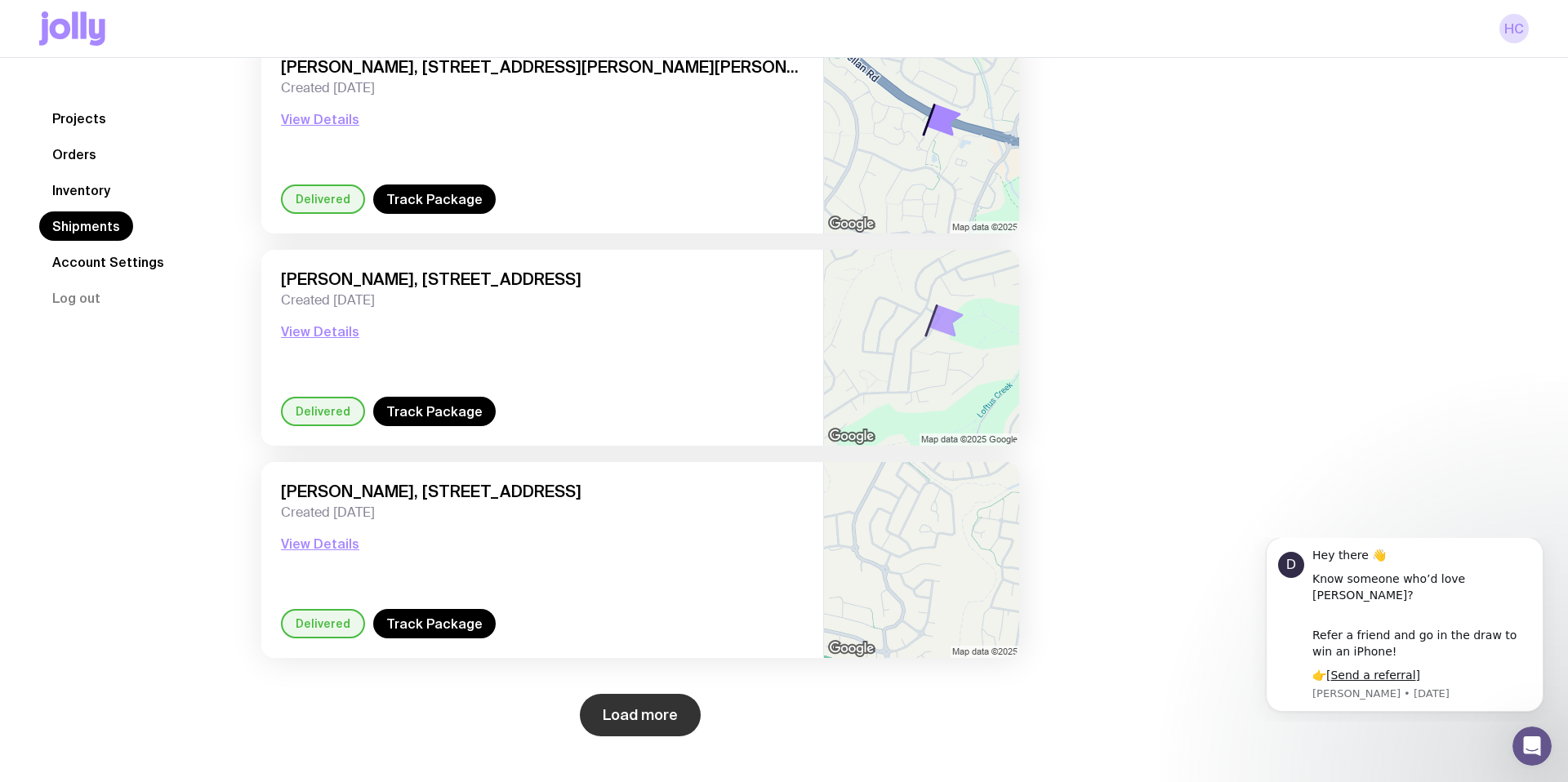
click at [605, 711] on button "Load more" at bounding box center [640, 716] width 121 height 42
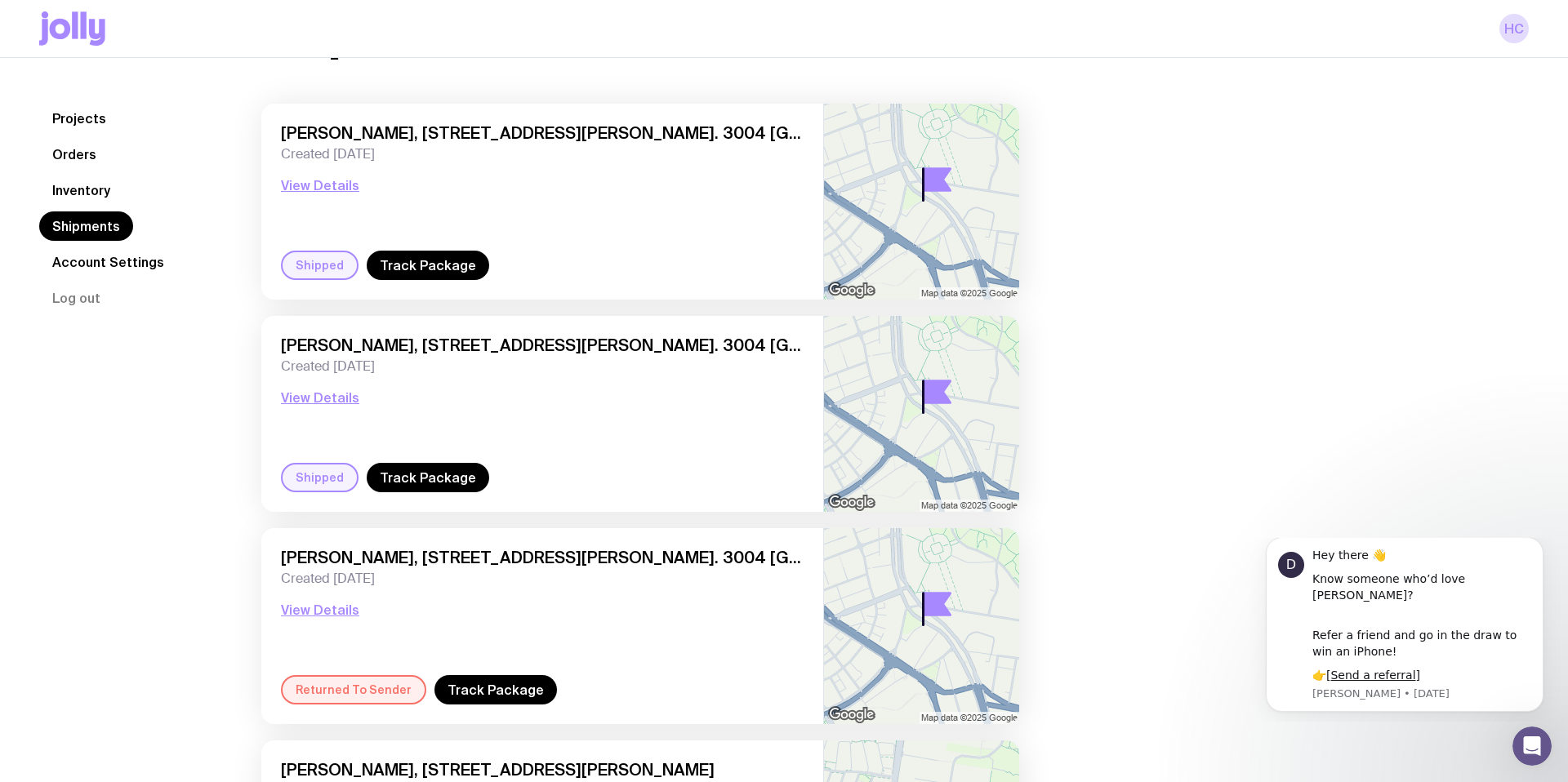
scroll to position [0, 0]
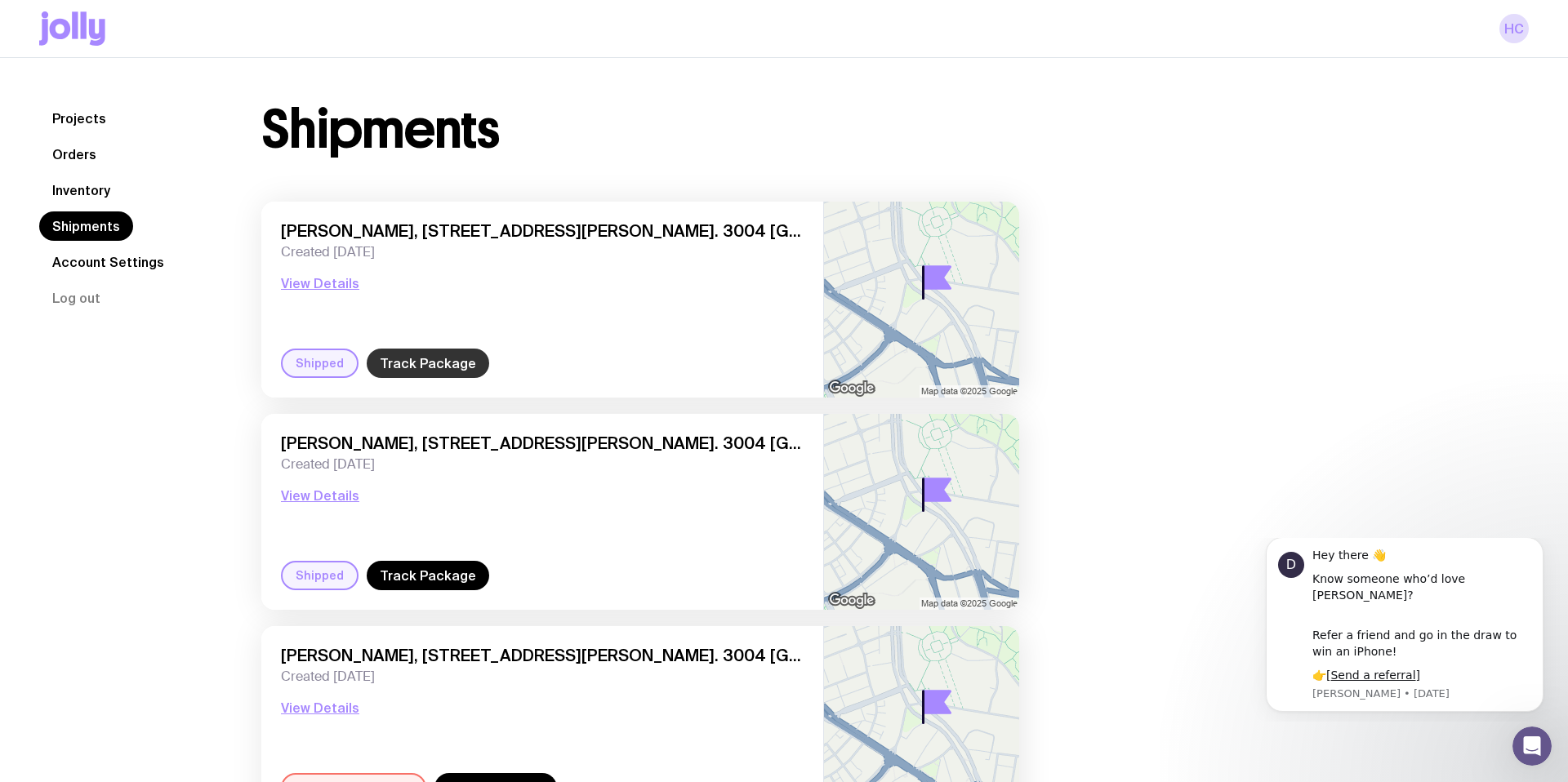
click at [446, 365] on link "Track Package" at bounding box center [428, 363] width 122 height 30
click at [424, 573] on link "Track Package" at bounding box center [428, 575] width 122 height 30
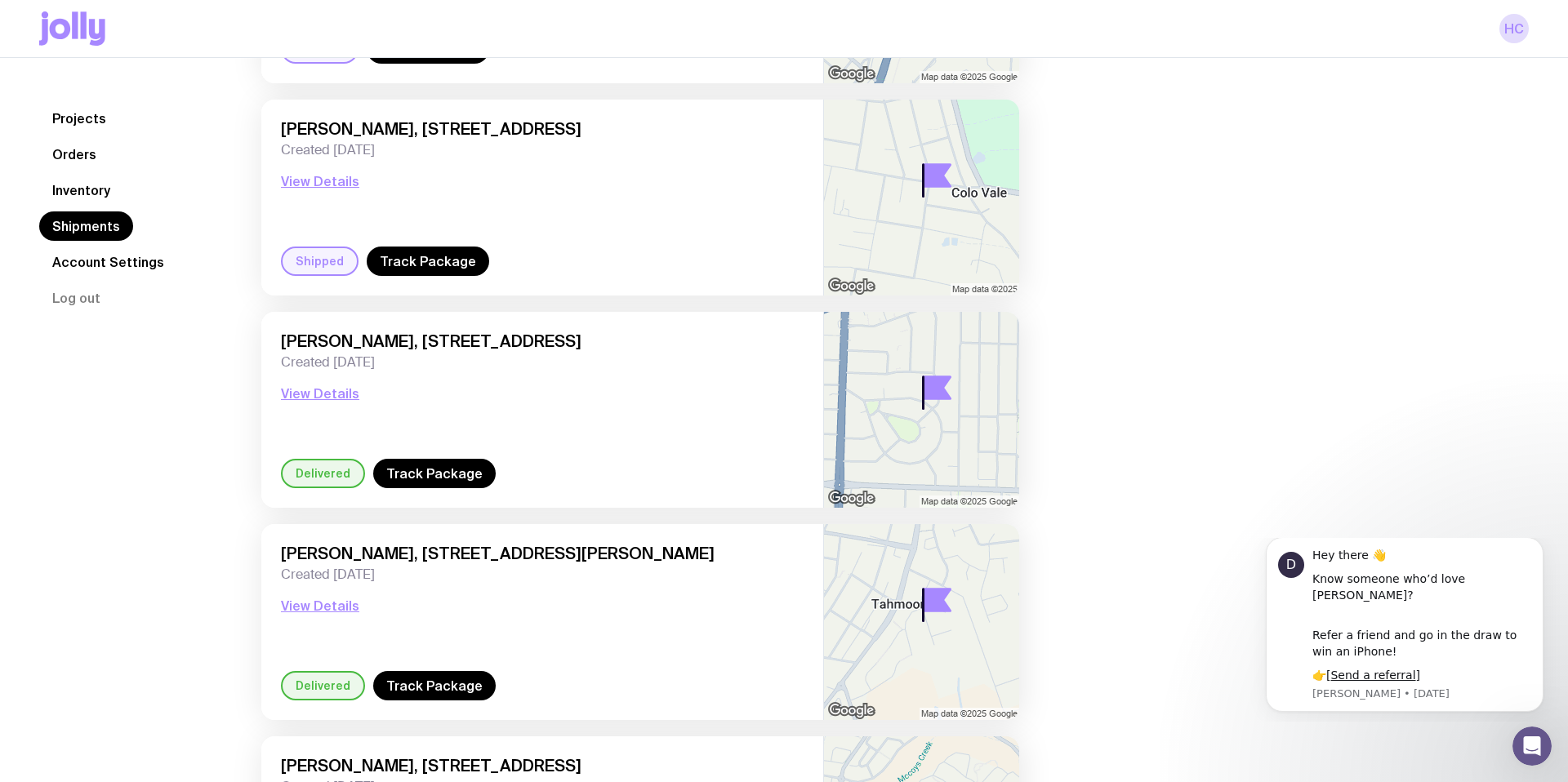
scroll to position [2355, 0]
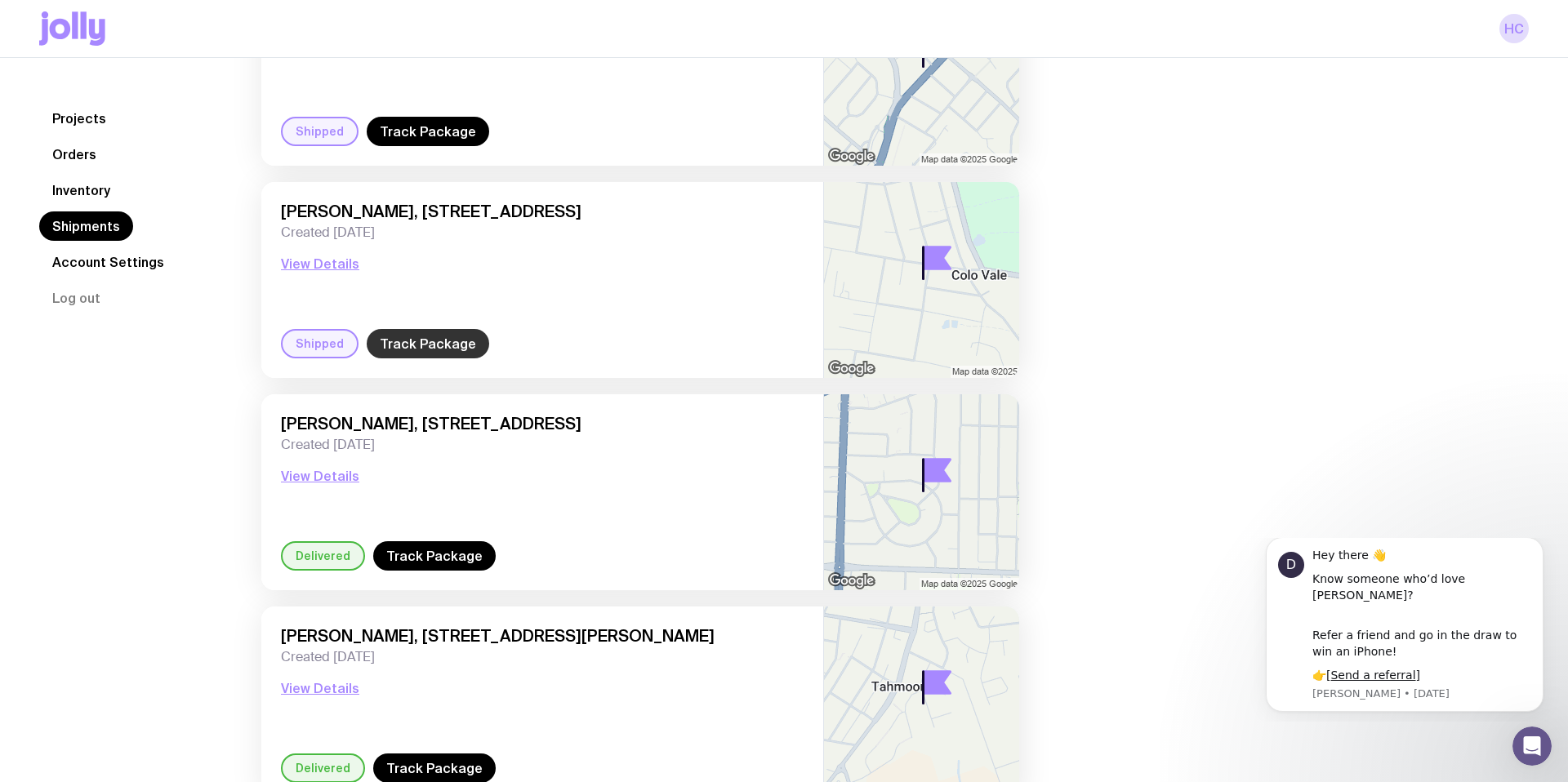
click at [415, 343] on link "Track Package" at bounding box center [428, 343] width 122 height 30
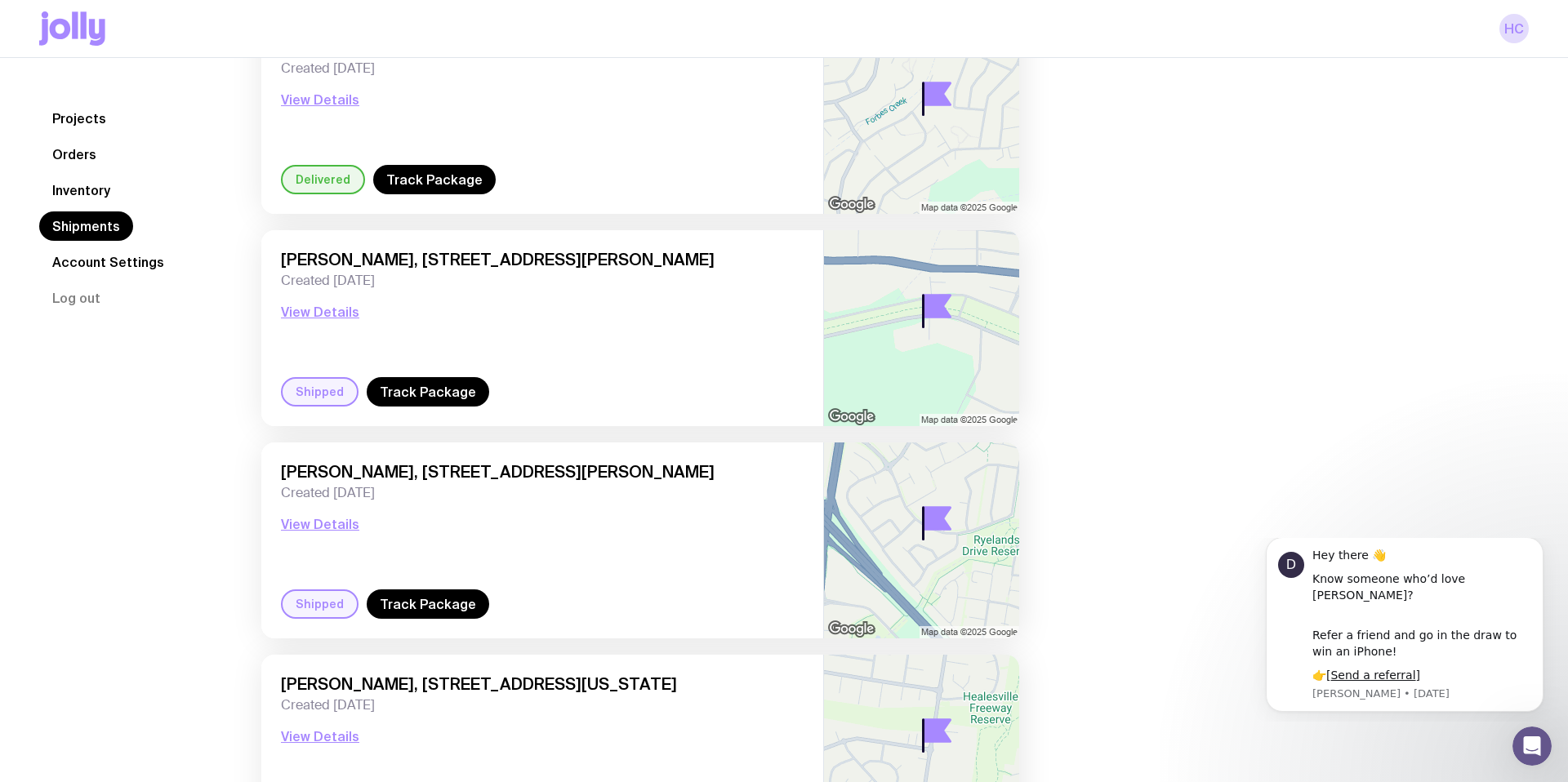
scroll to position [7206, 0]
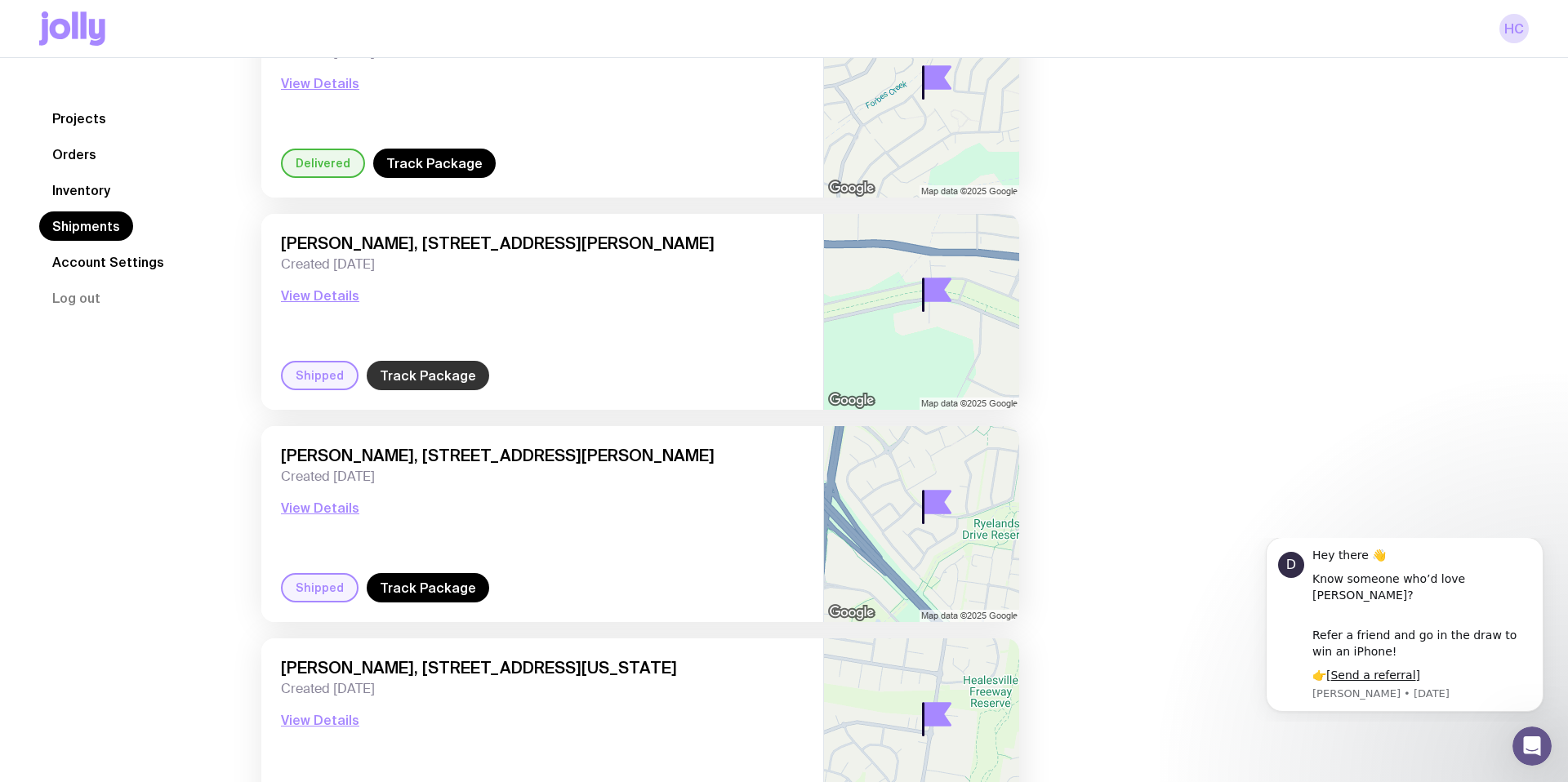
click at [432, 380] on link "Track Package" at bounding box center [428, 376] width 122 height 30
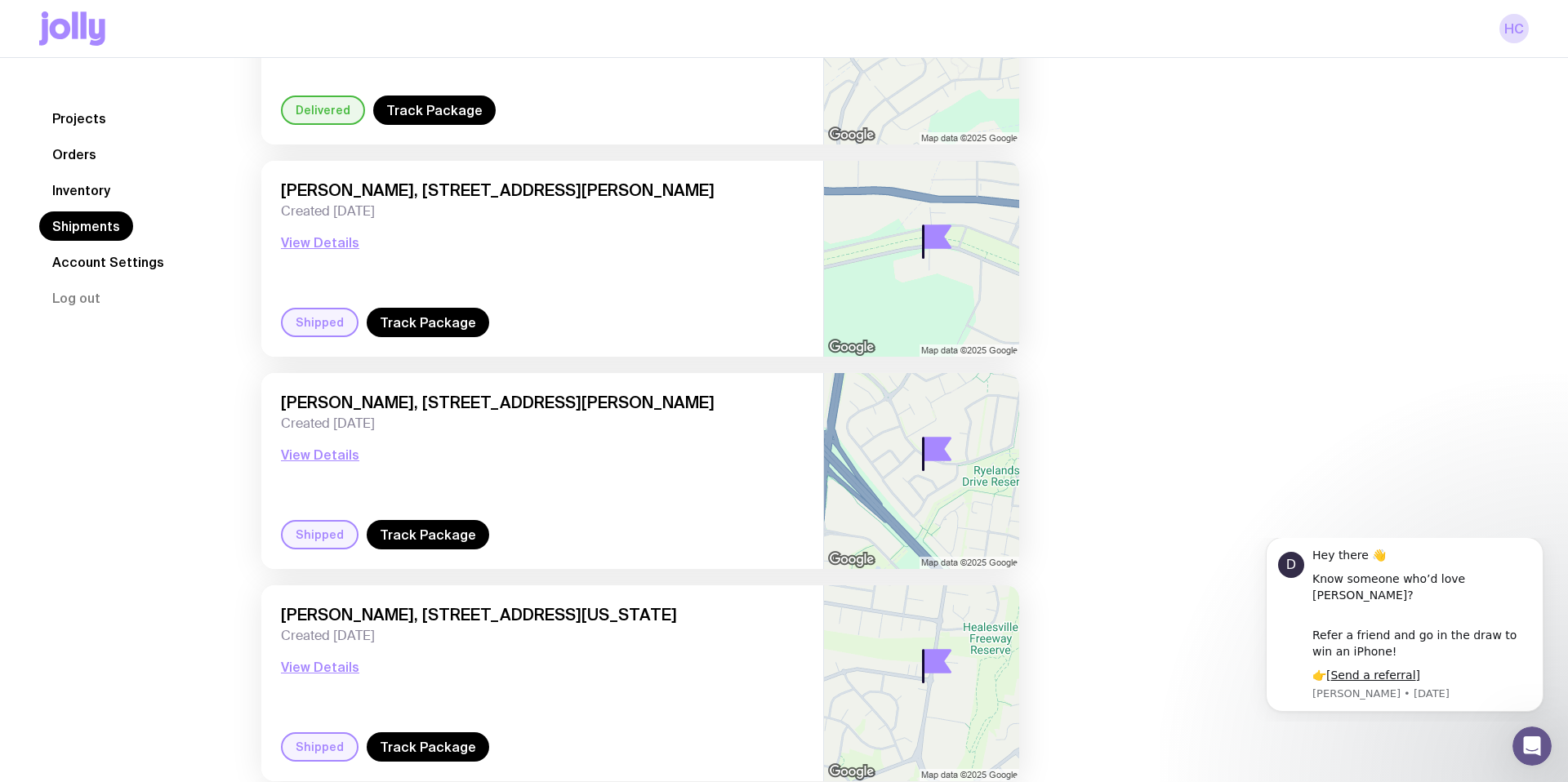
scroll to position [7268, 0]
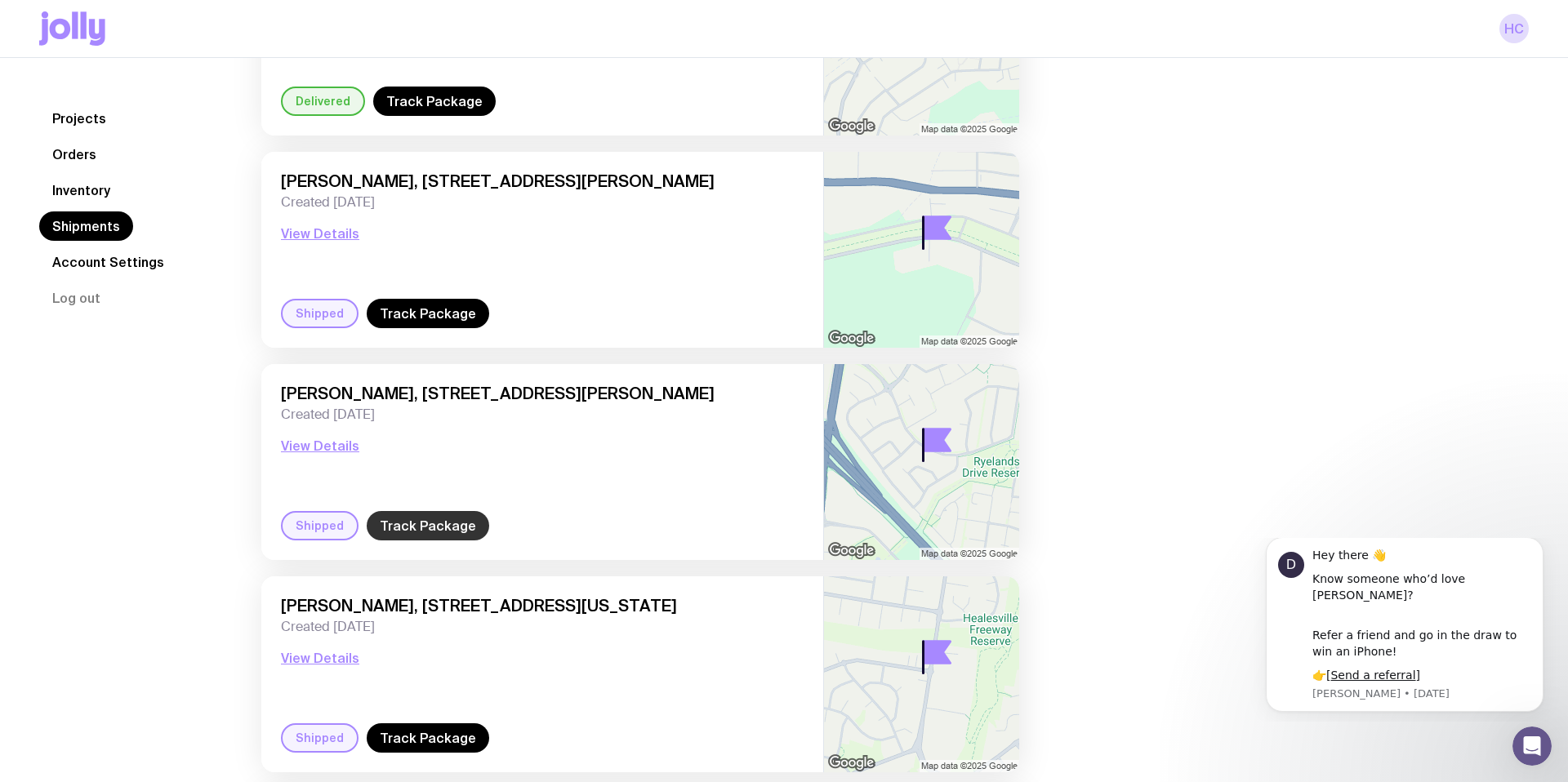
click at [444, 527] on link "Track Package" at bounding box center [428, 525] width 122 height 30
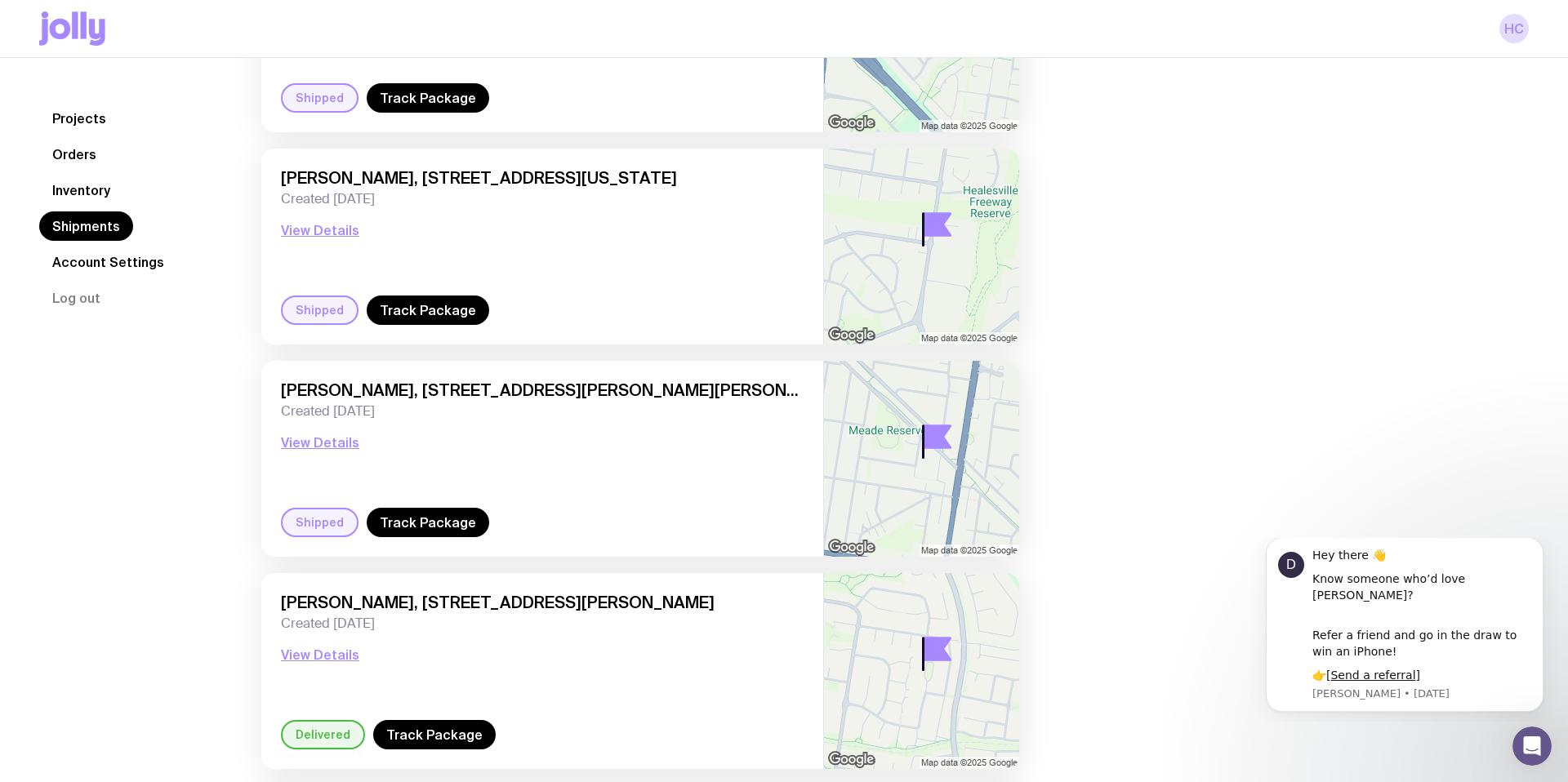
scroll to position [7698, 0]
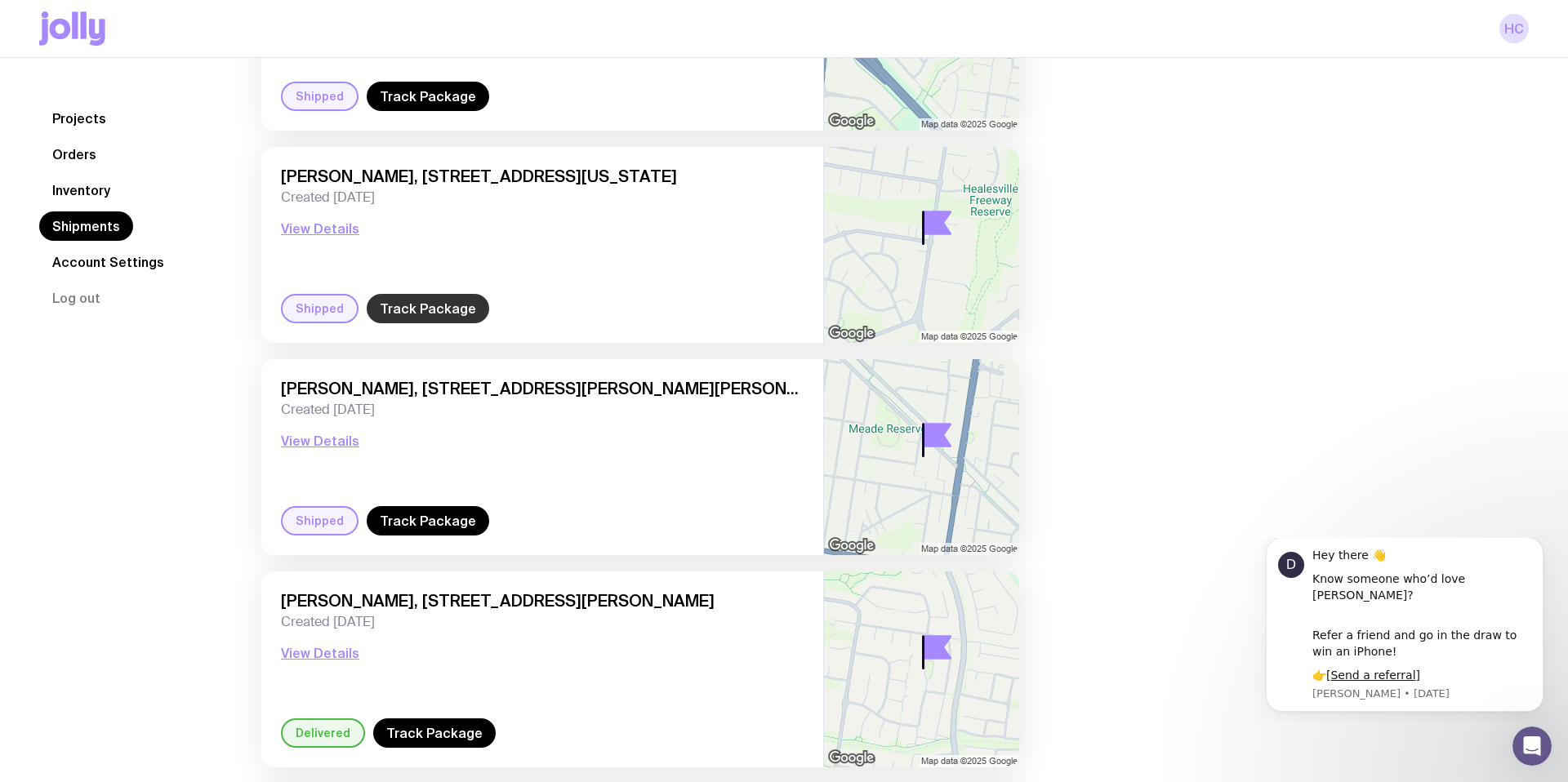
click at [400, 303] on link "Track Package" at bounding box center [428, 309] width 122 height 30
click at [435, 522] on link "Track Package" at bounding box center [428, 521] width 122 height 30
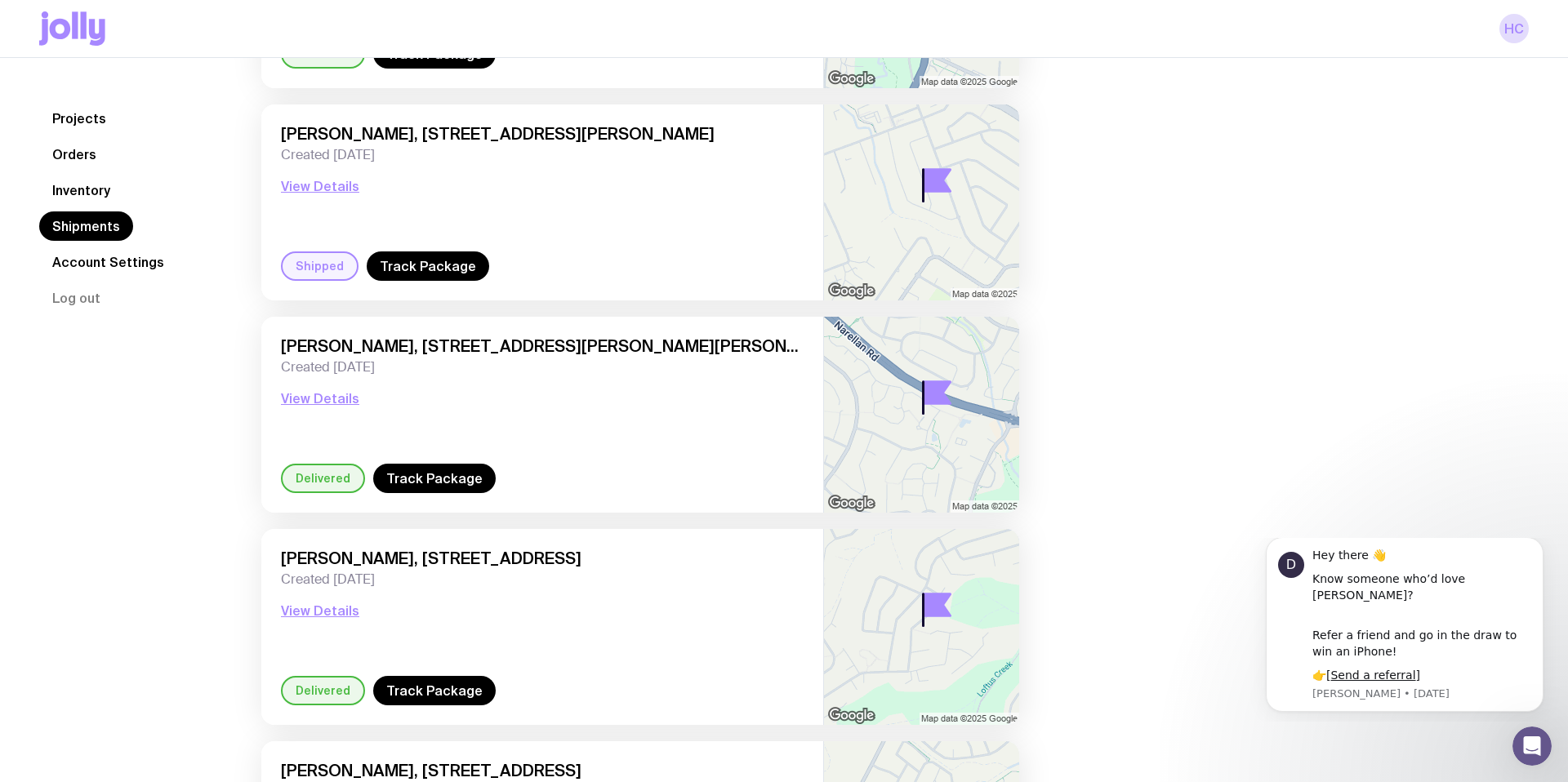
scroll to position [10077, 0]
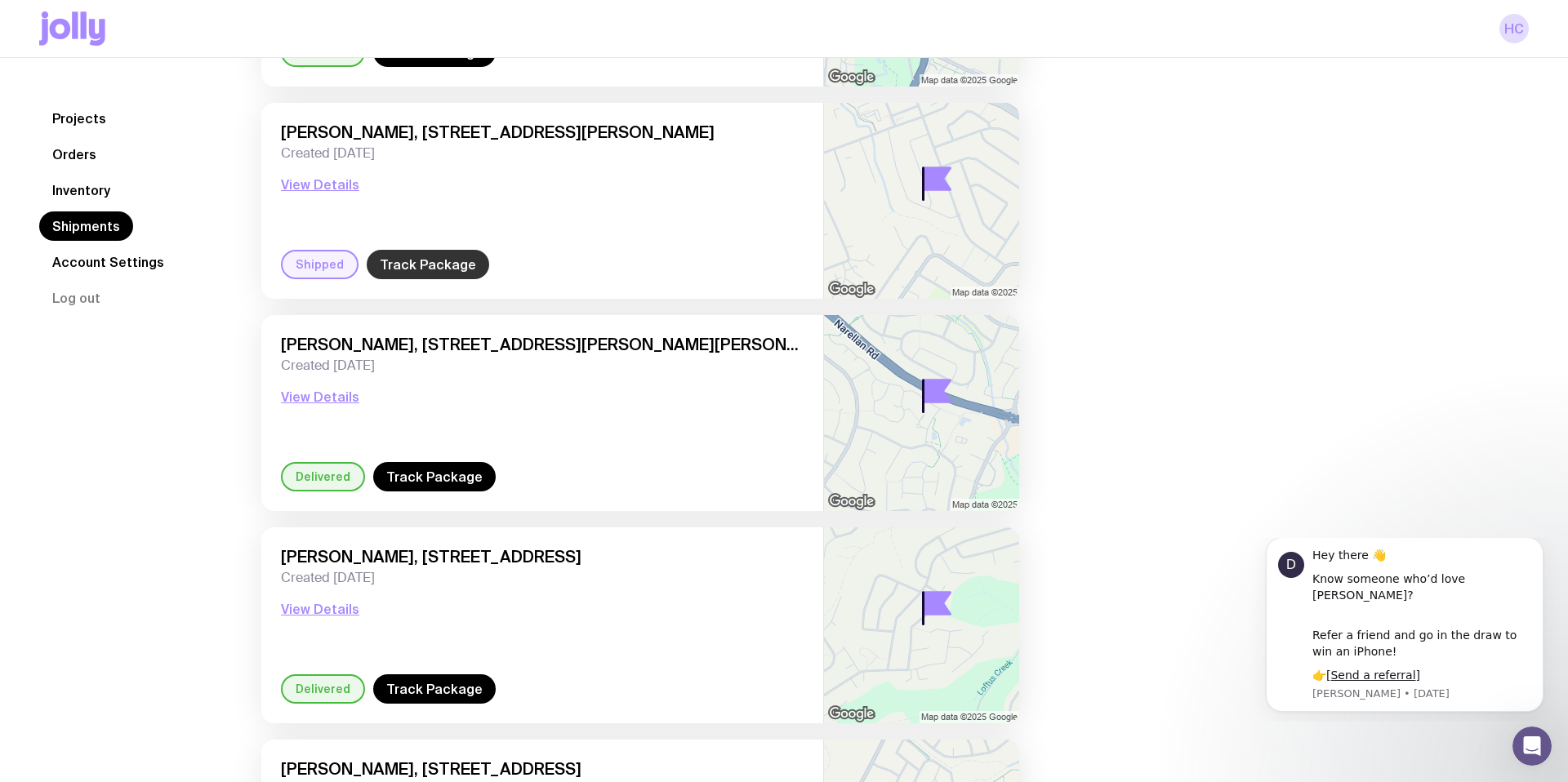
click at [432, 266] on link "Track Package" at bounding box center [428, 264] width 122 height 30
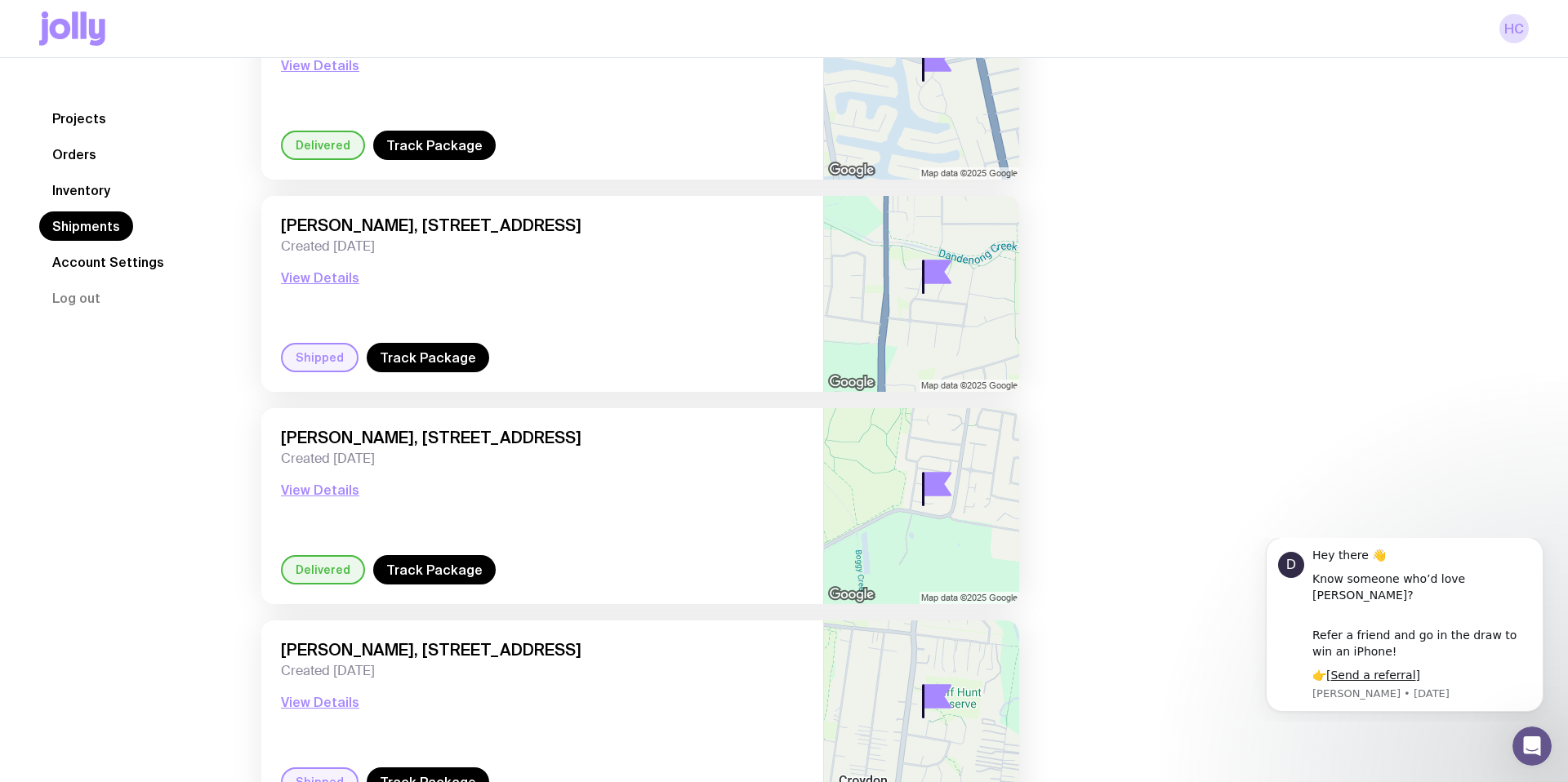
scroll to position [11058, 0]
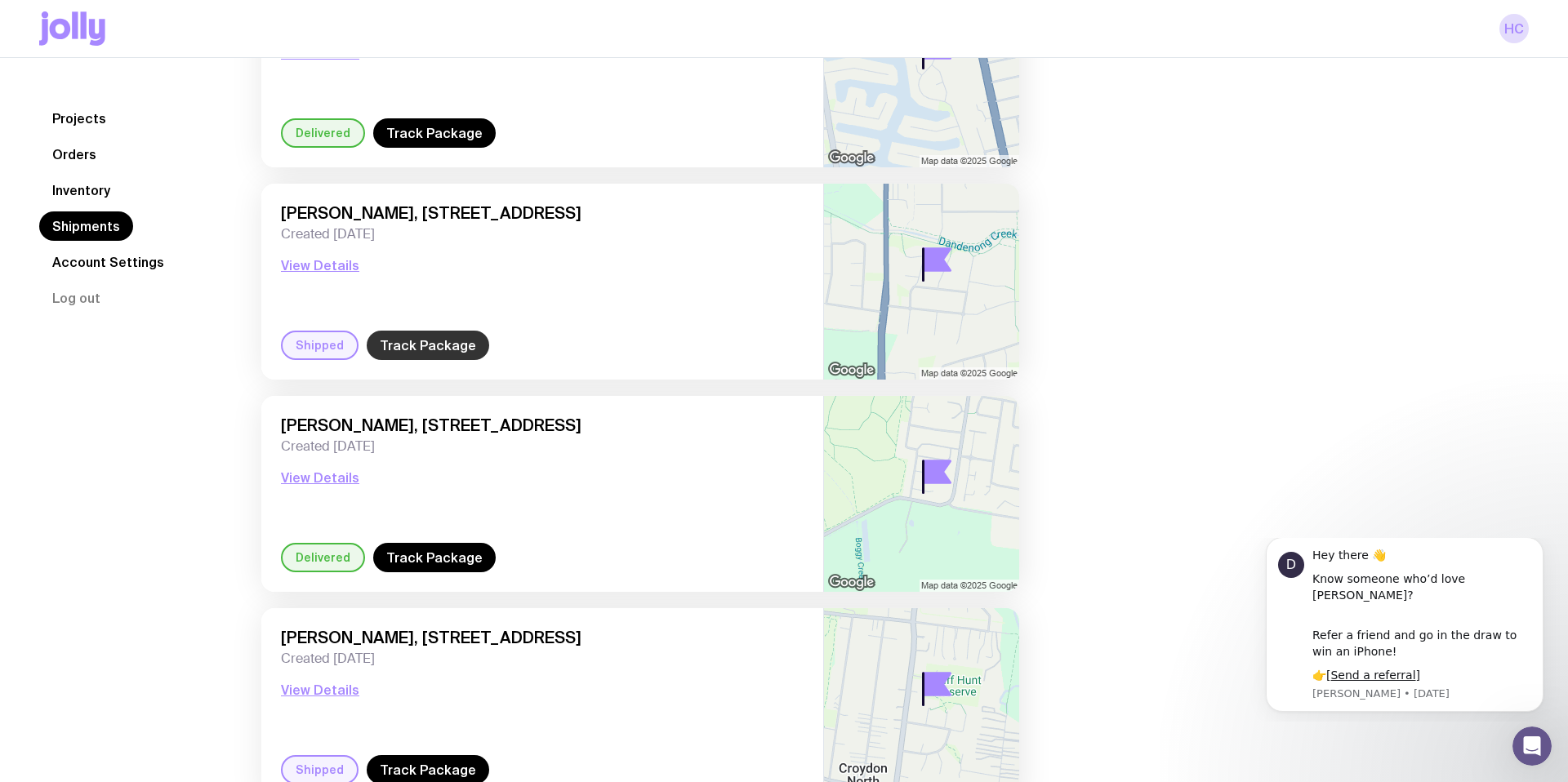
click at [441, 348] on link "Track Package" at bounding box center [428, 345] width 122 height 30
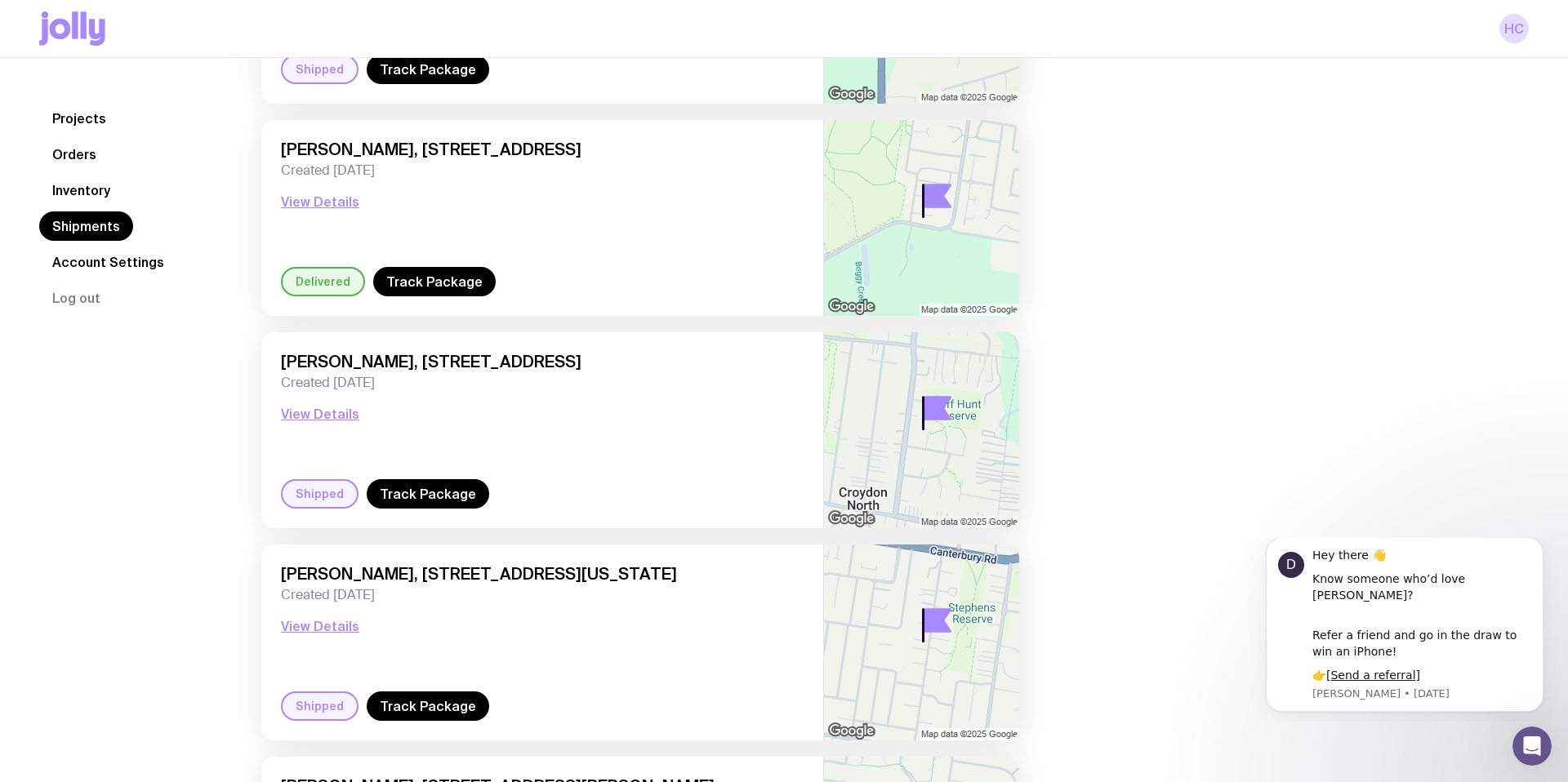
scroll to position [11349, 0]
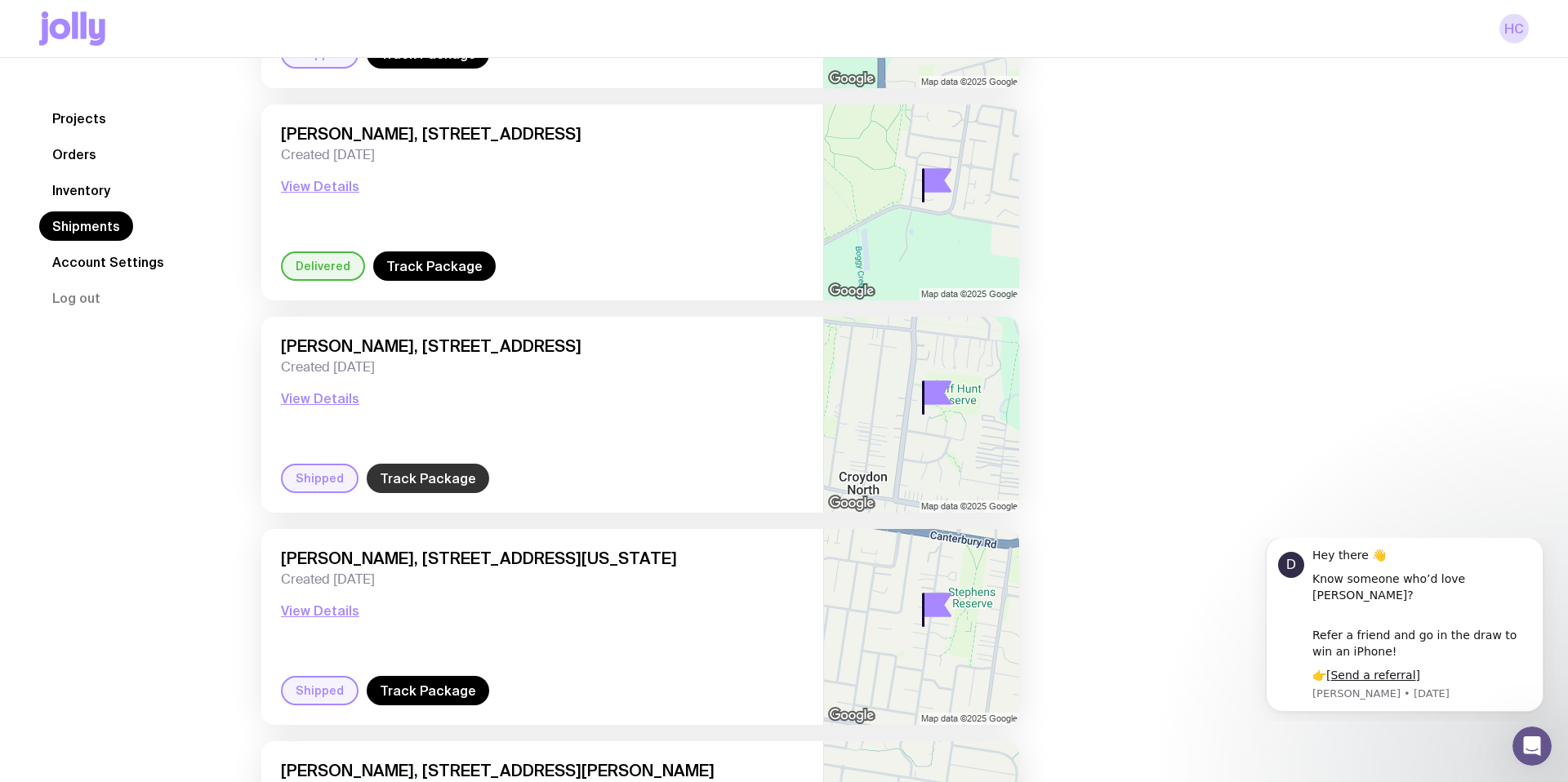
click at [420, 479] on link "Track Package" at bounding box center [428, 479] width 122 height 30
click at [450, 688] on link "Track Package" at bounding box center [428, 690] width 122 height 30
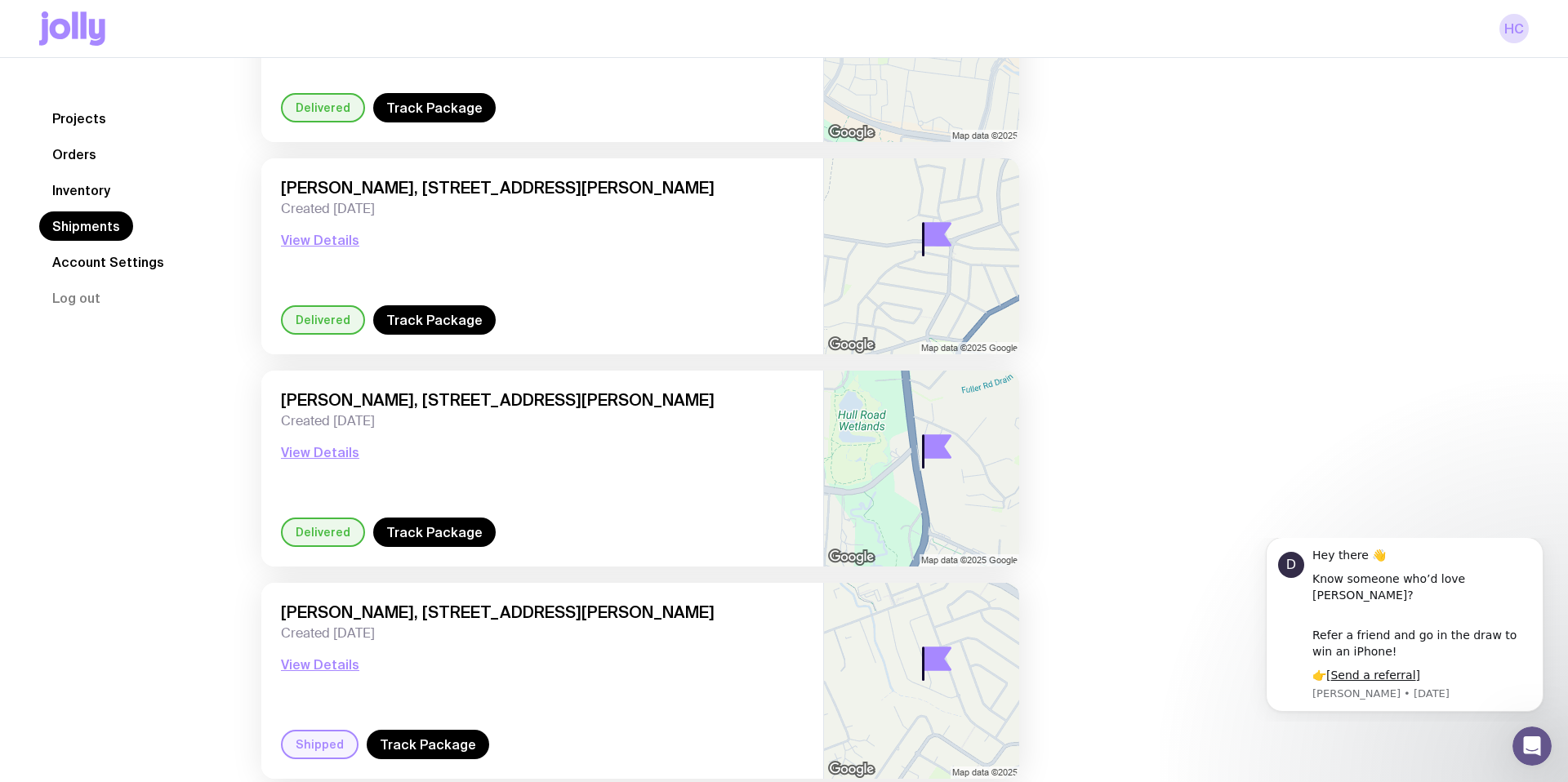
scroll to position [9594, 0]
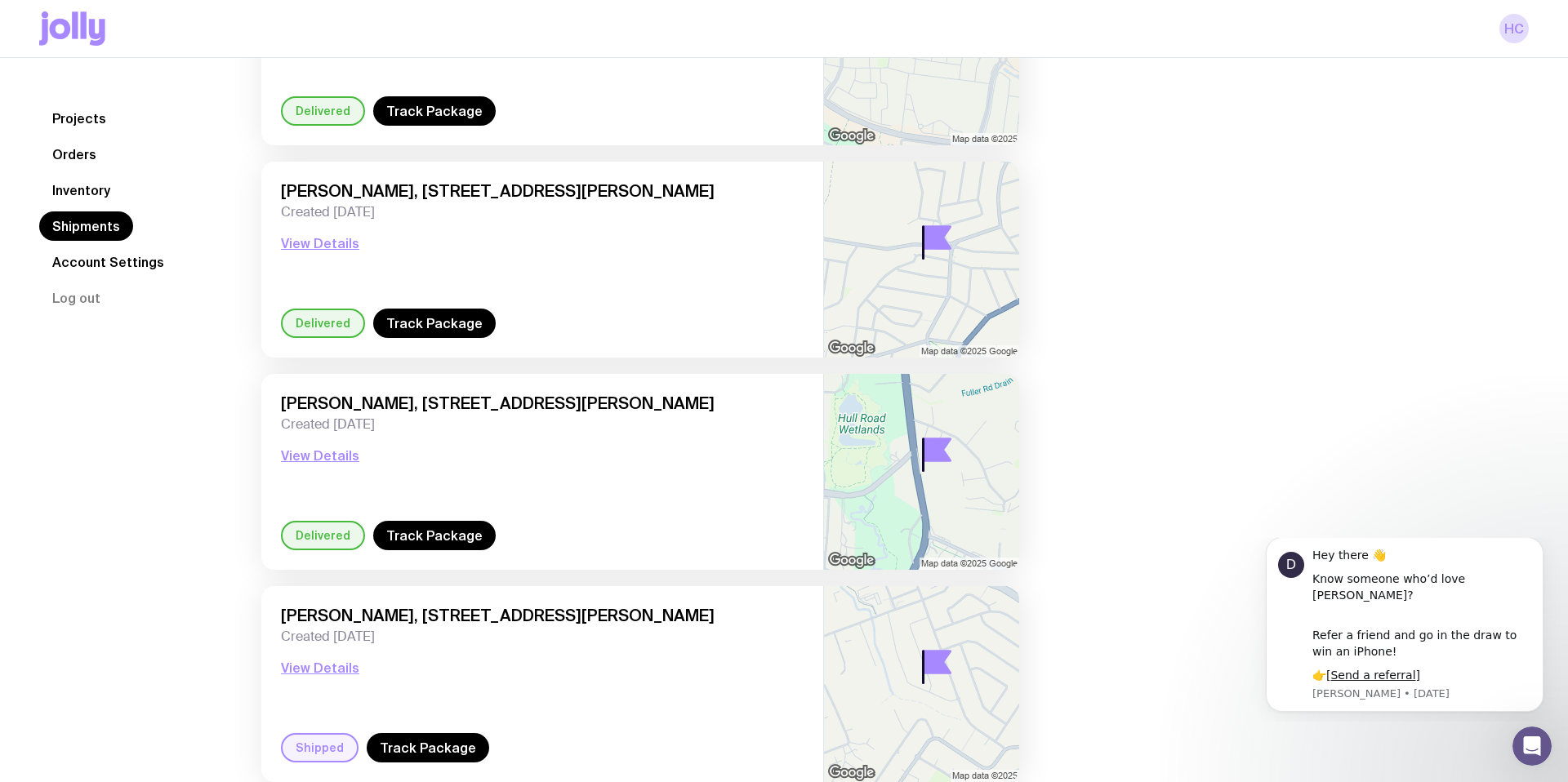
click at [488, 708] on div "[PERSON_NAME], [STREET_ADDRESS][PERSON_NAME] Created [DATE] View Details" at bounding box center [542, 670] width 523 height 128
click at [409, 751] on link "Track Package" at bounding box center [428, 748] width 122 height 30
click at [403, 740] on link "Track Package" at bounding box center [428, 748] width 122 height 30
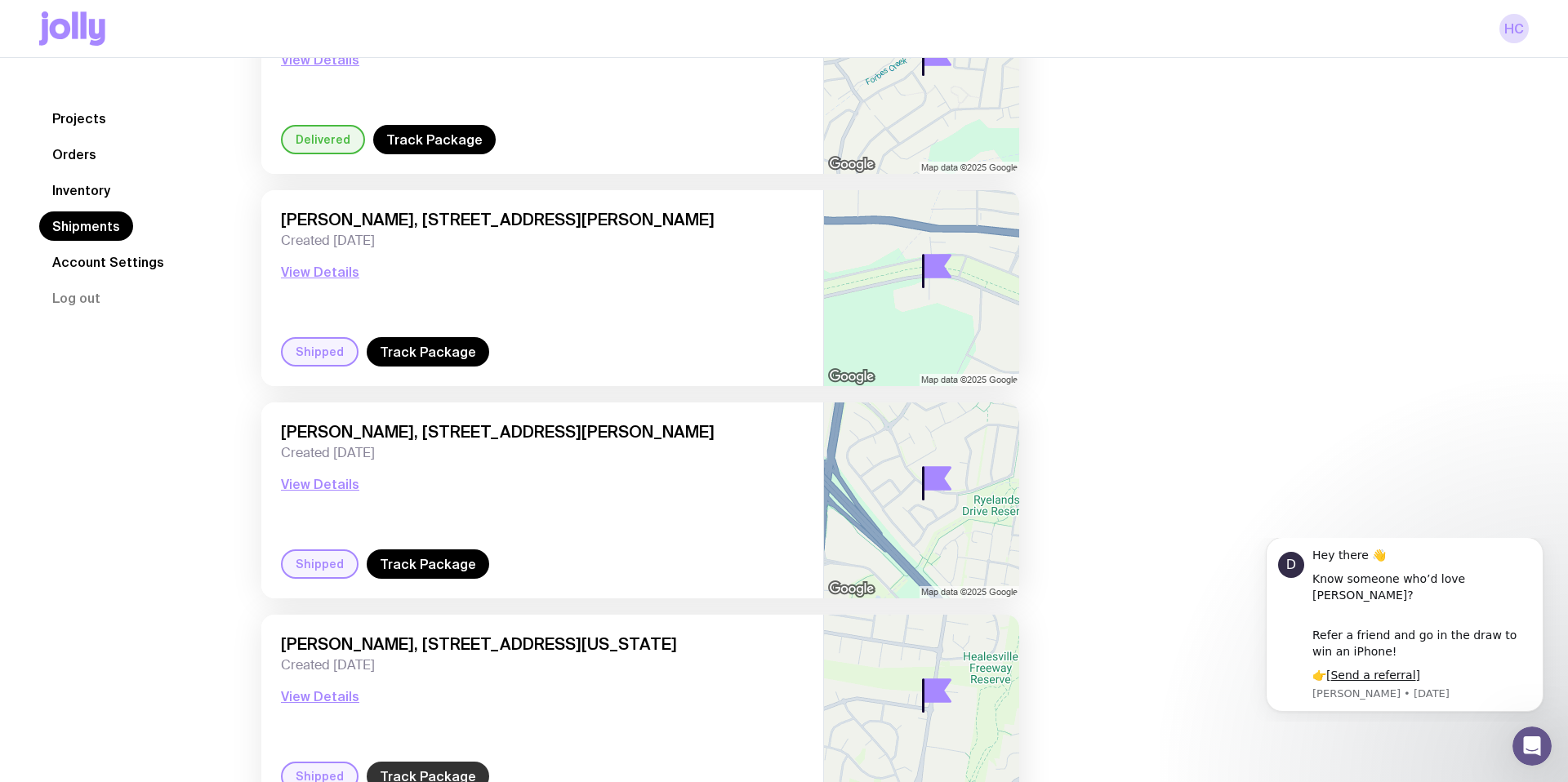
scroll to position [7218, 0]
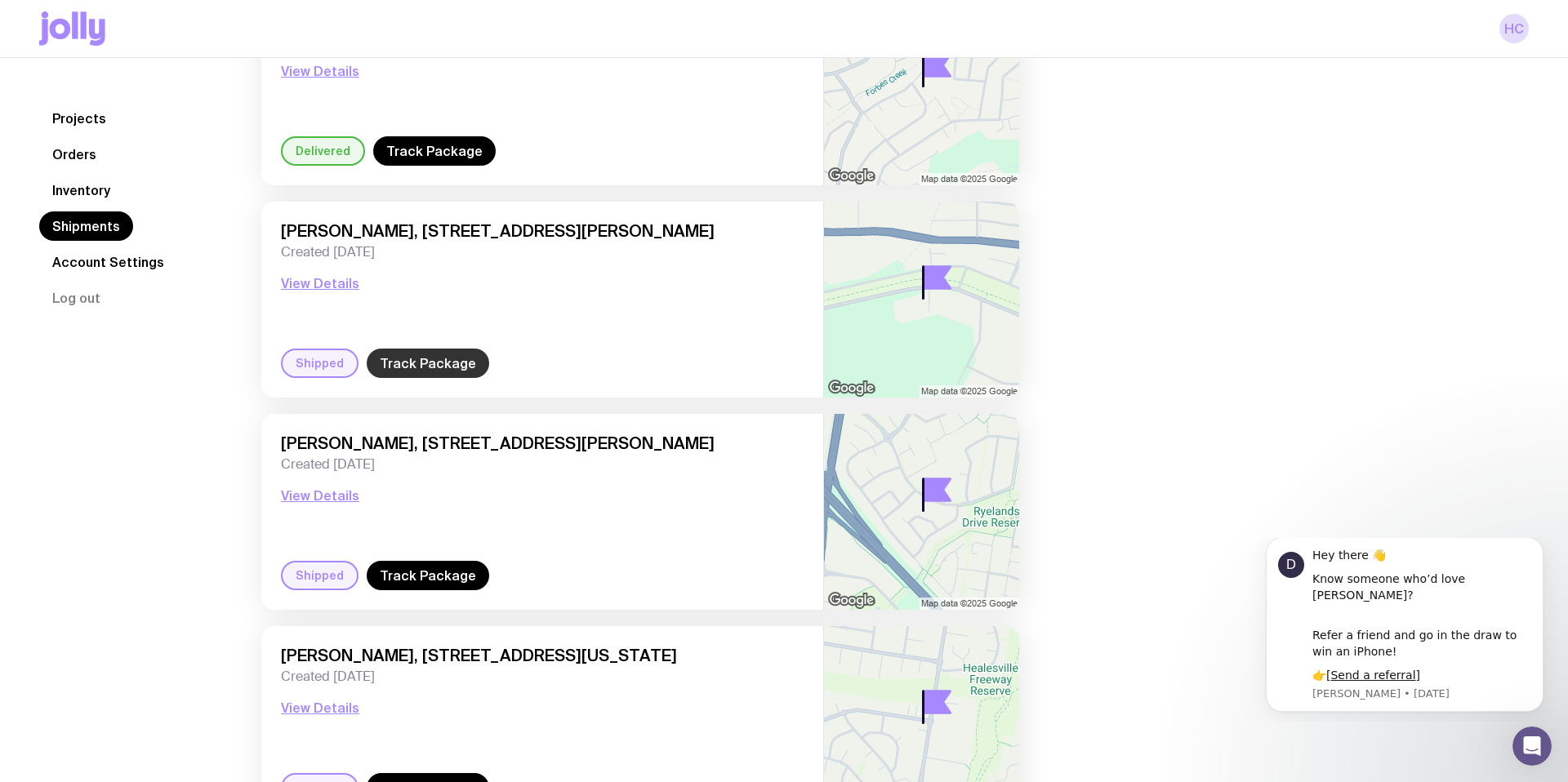
click at [435, 375] on link "Track Package" at bounding box center [428, 363] width 122 height 30
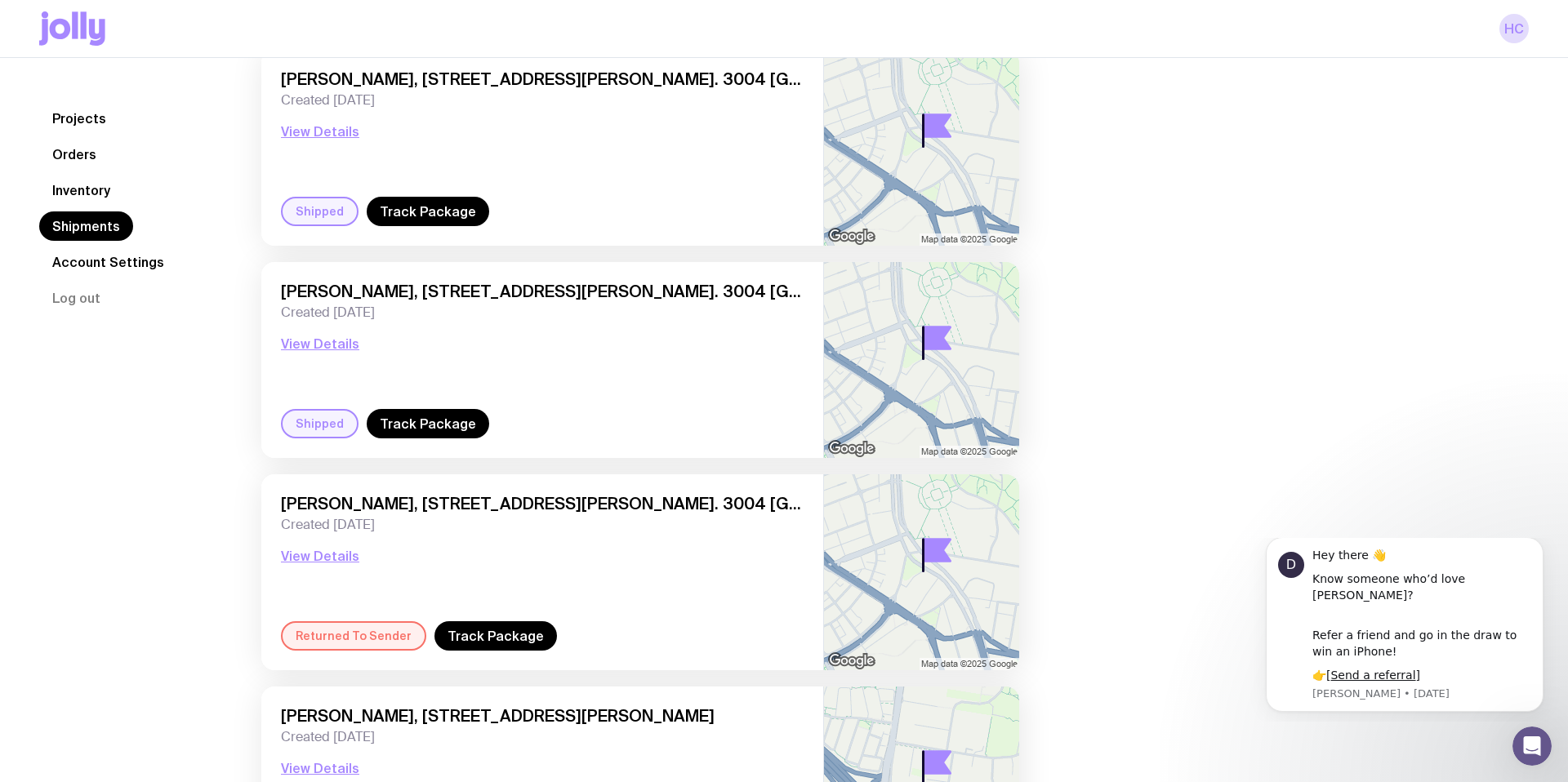
scroll to position [0, 0]
